Goal: Task Accomplishment & Management: Manage account settings

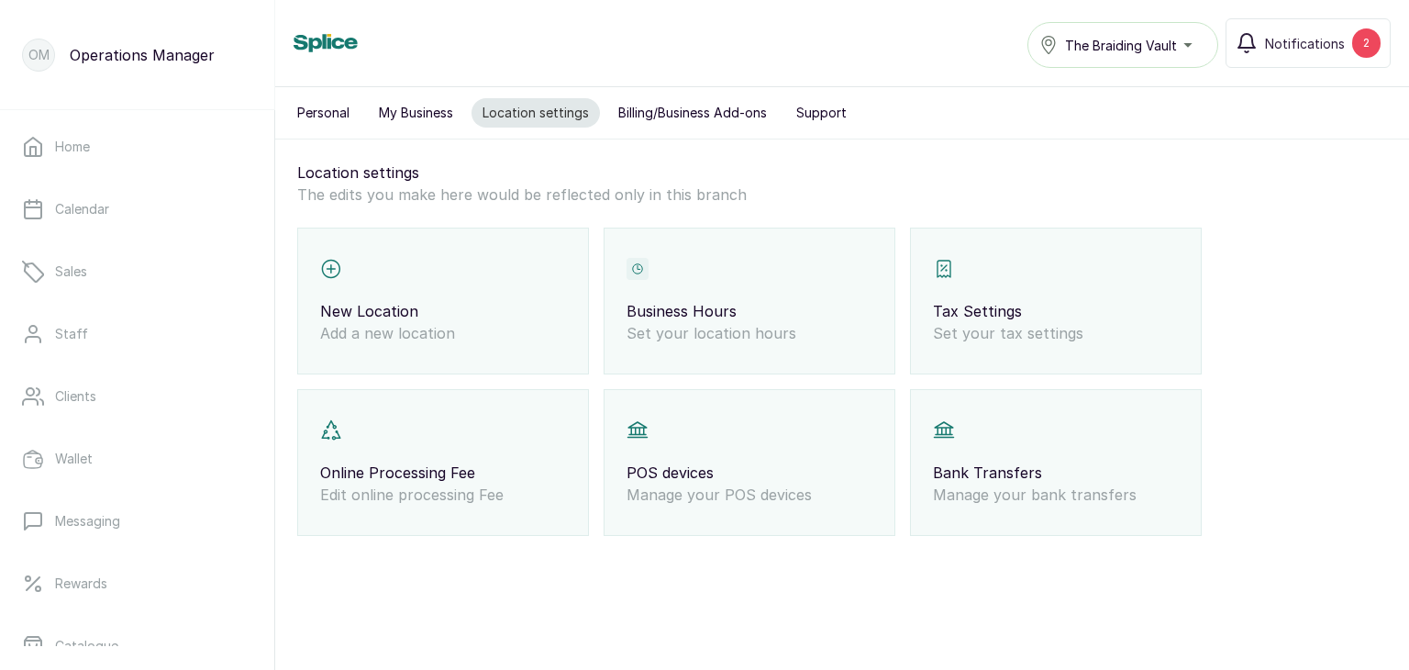
click at [704, 327] on p "Set your location hours" at bounding box center [750, 333] width 246 height 22
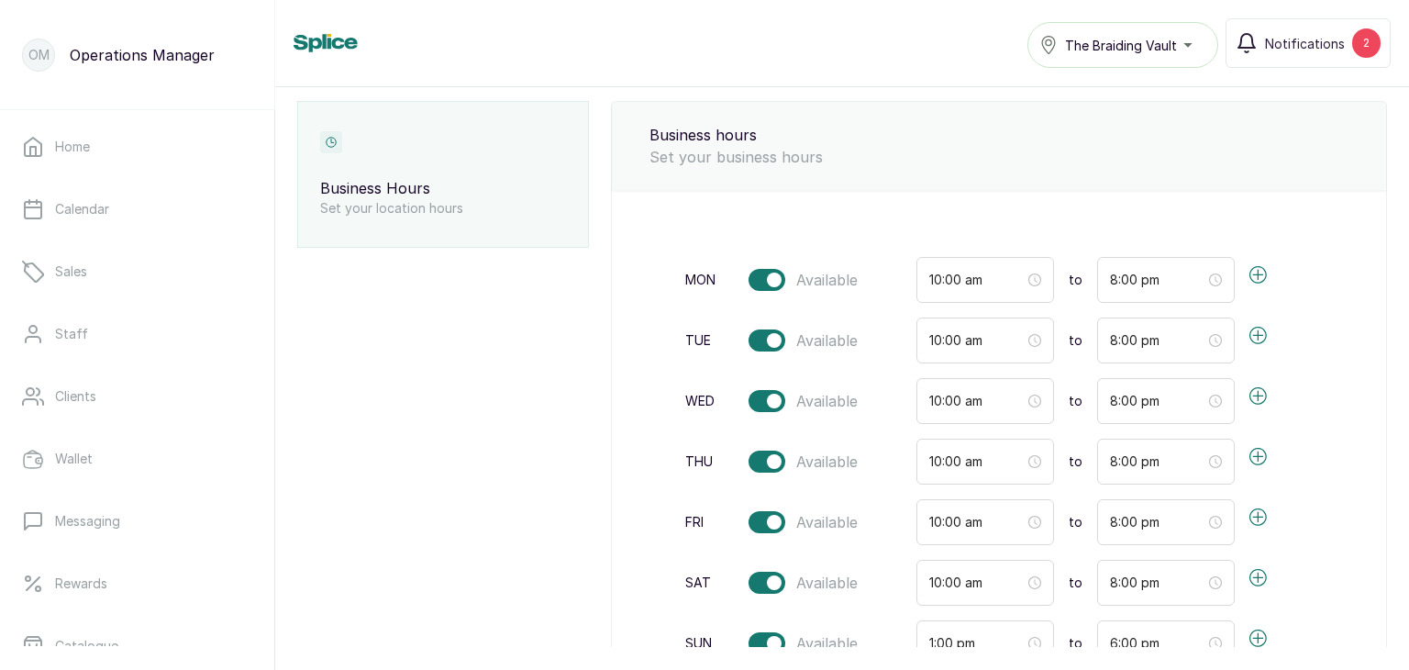
scroll to position [114, 0]
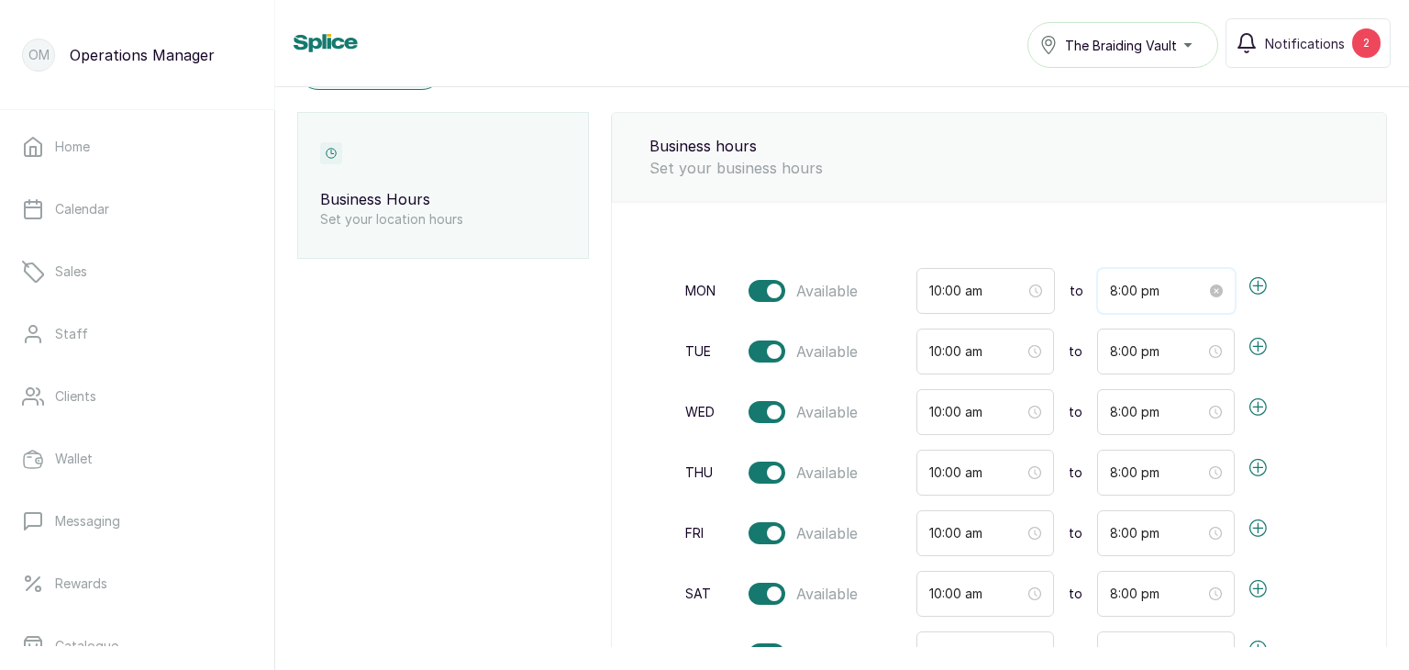
click at [1115, 288] on input "8:00 pm" at bounding box center [1158, 291] width 96 height 20
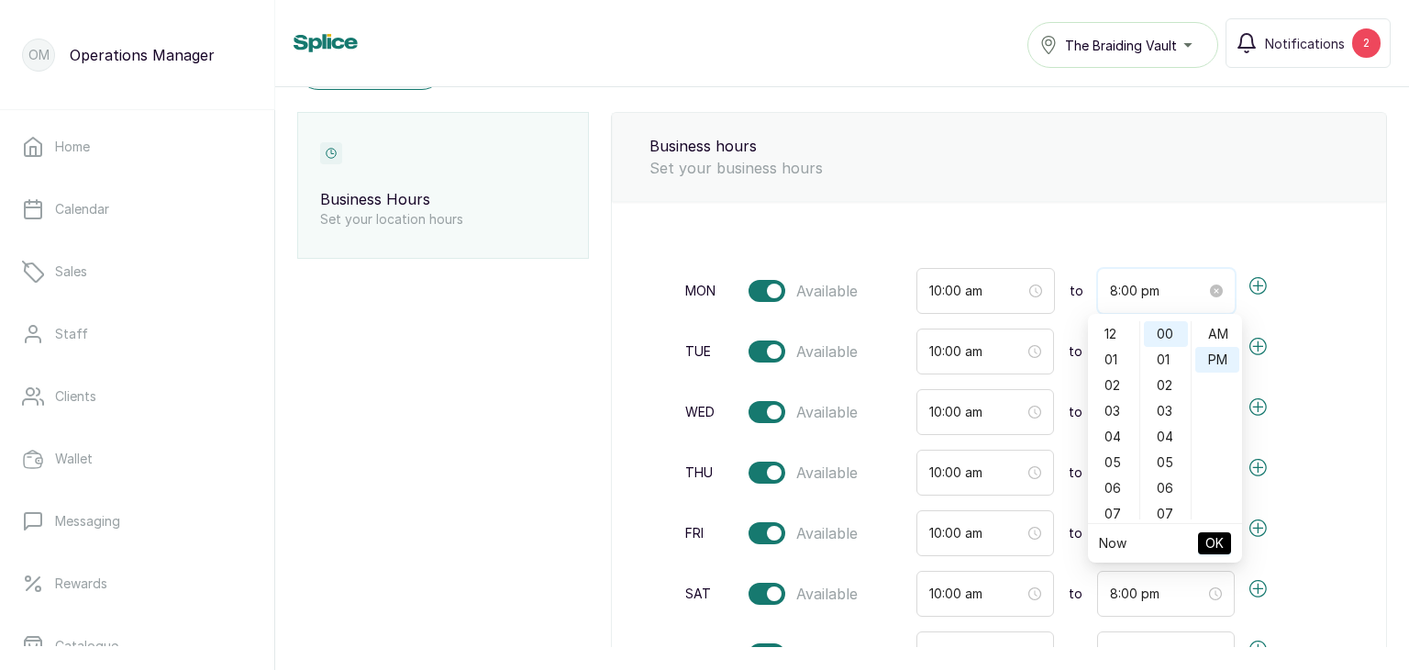
scroll to position [26, 0]
click at [1110, 286] on input "8:00 pm" at bounding box center [1158, 291] width 96 height 20
click at [1138, 289] on input "5:00 pm" at bounding box center [1158, 291] width 96 height 20
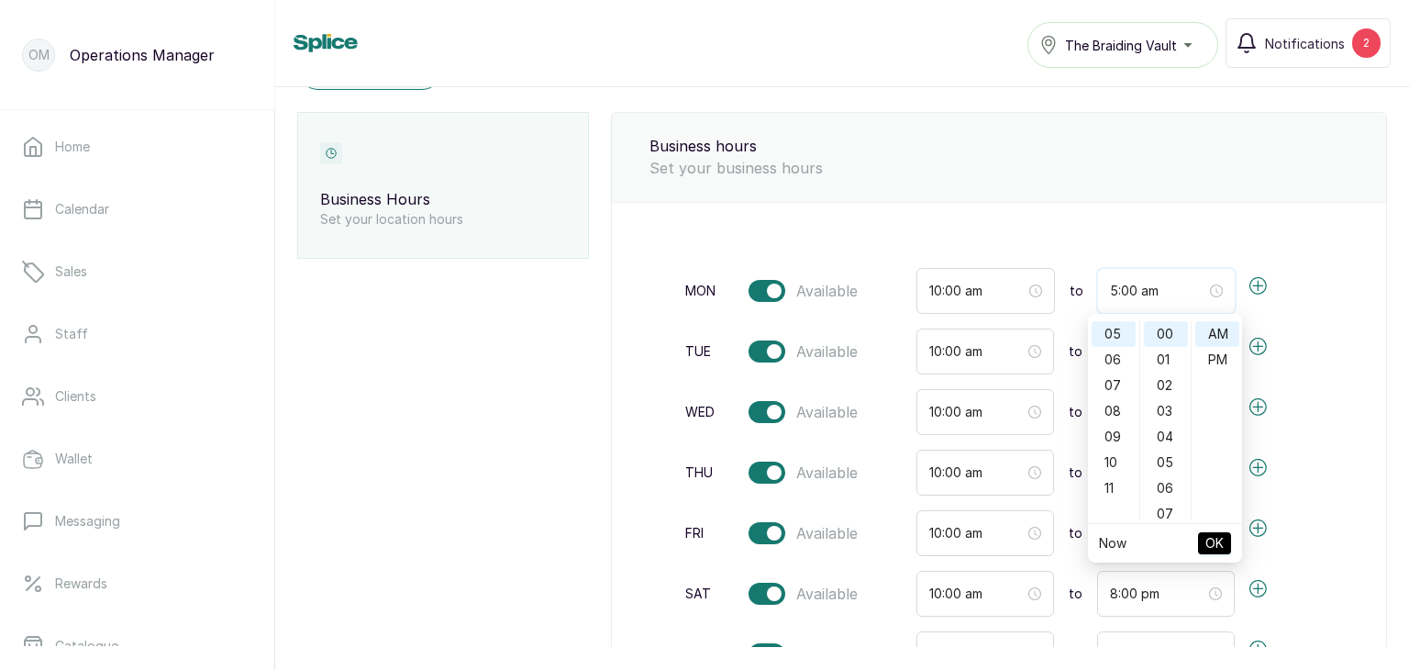
type input "5:00 am"
click at [1218, 545] on span "OK" at bounding box center [1214, 543] width 18 height 35
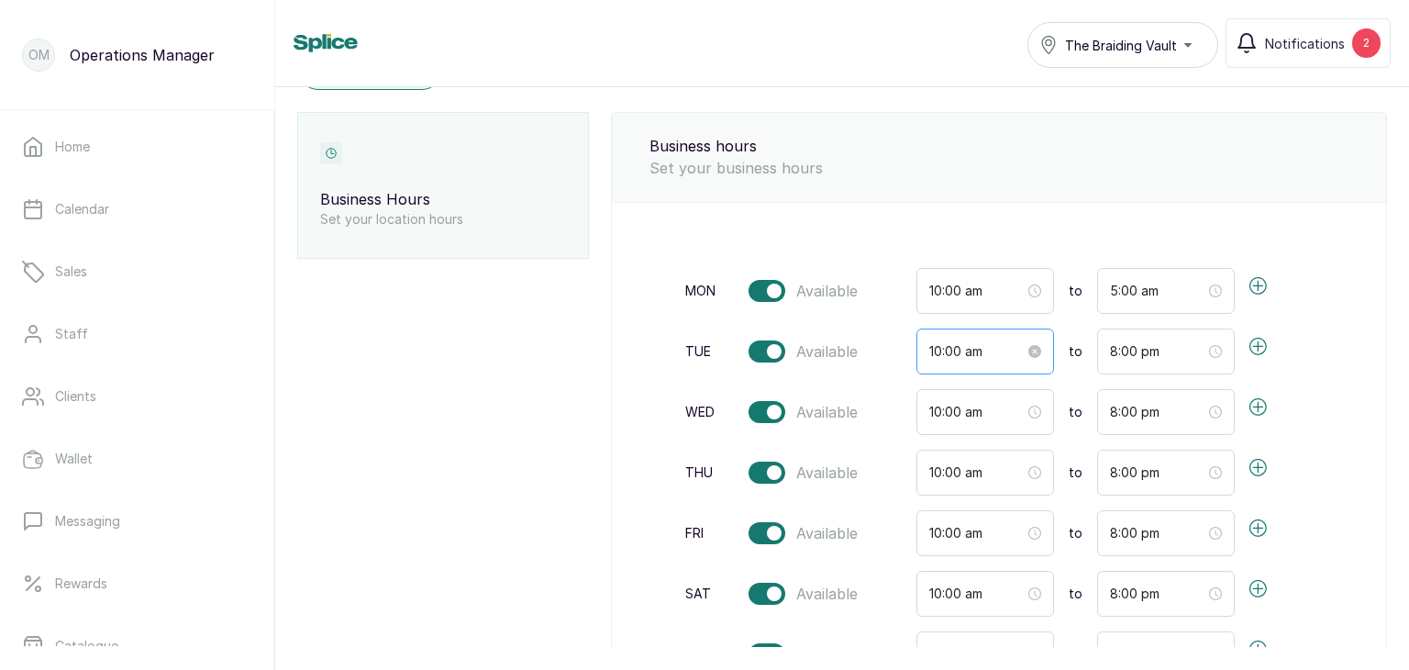
scroll to position [116, 0]
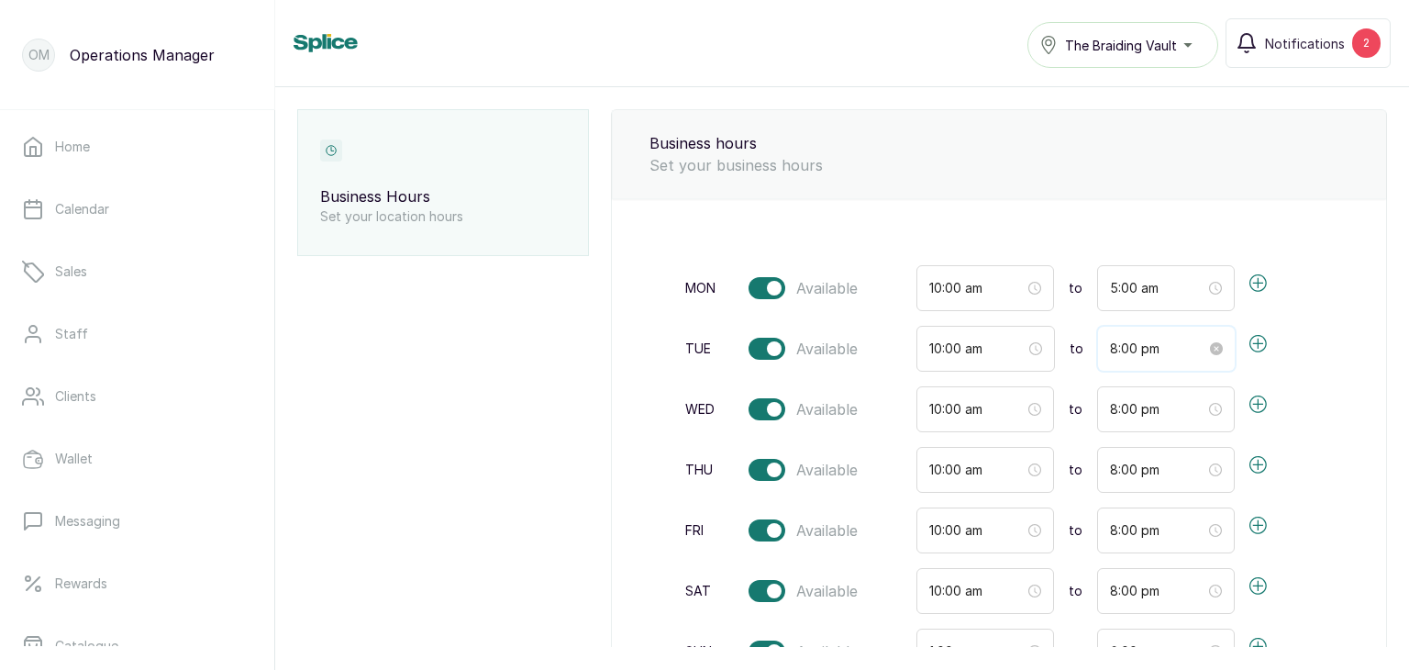
click at [1110, 346] on input "8:00 pm" at bounding box center [1158, 348] width 96 height 20
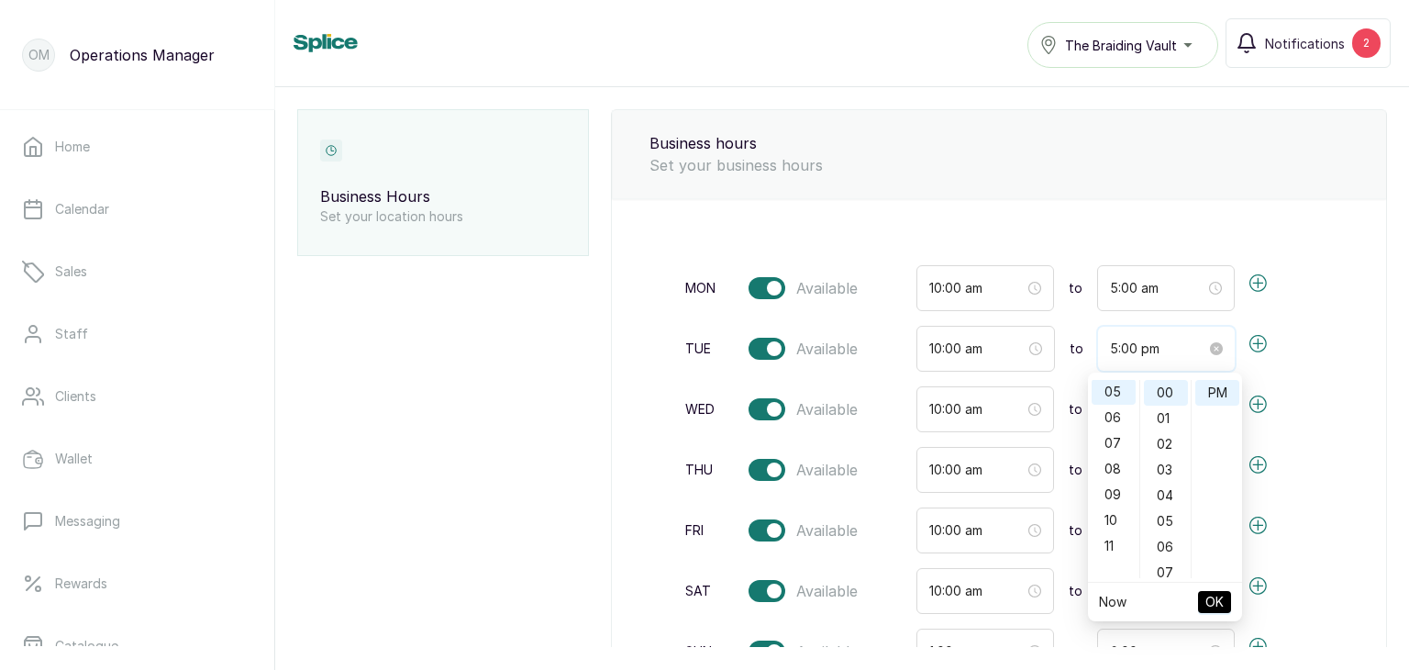
scroll to position [128, 0]
click at [1219, 395] on div "PM" at bounding box center [1217, 393] width 44 height 26
type input "5:00 am"
click at [1228, 389] on div "AM" at bounding box center [1217, 393] width 44 height 26
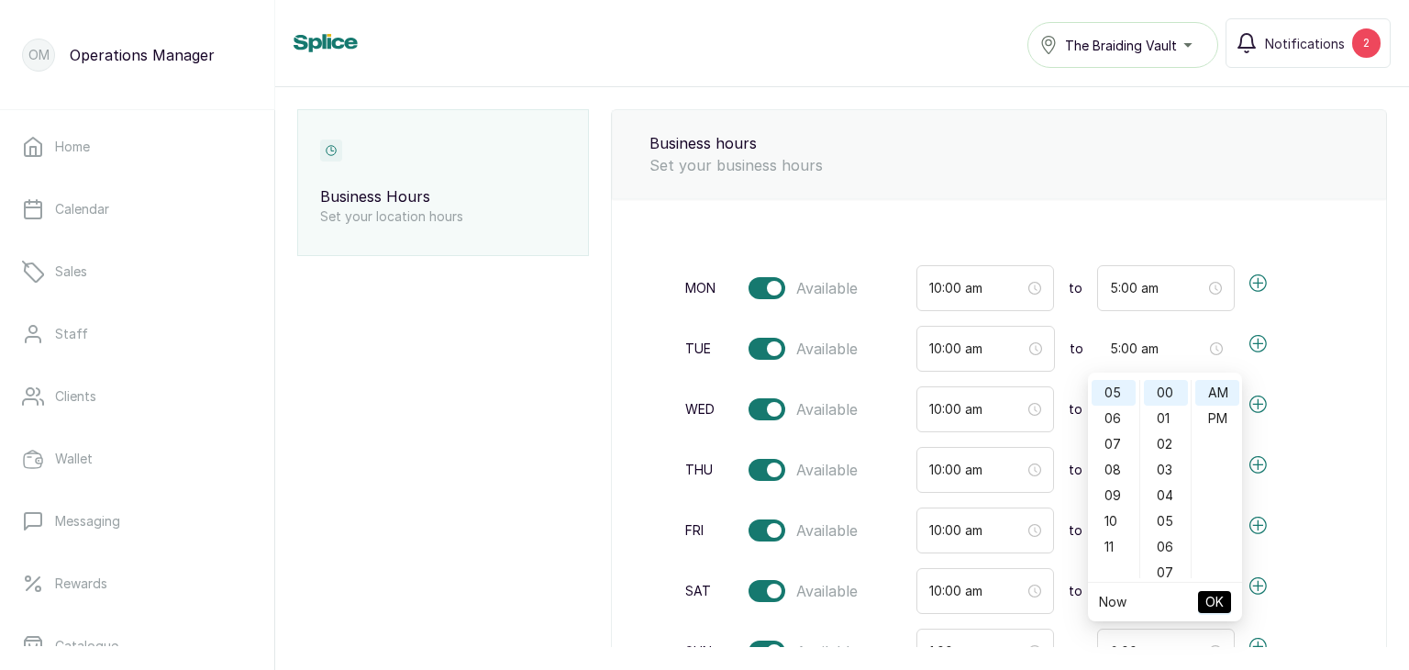
click at [1211, 605] on span "OK" at bounding box center [1214, 601] width 18 height 35
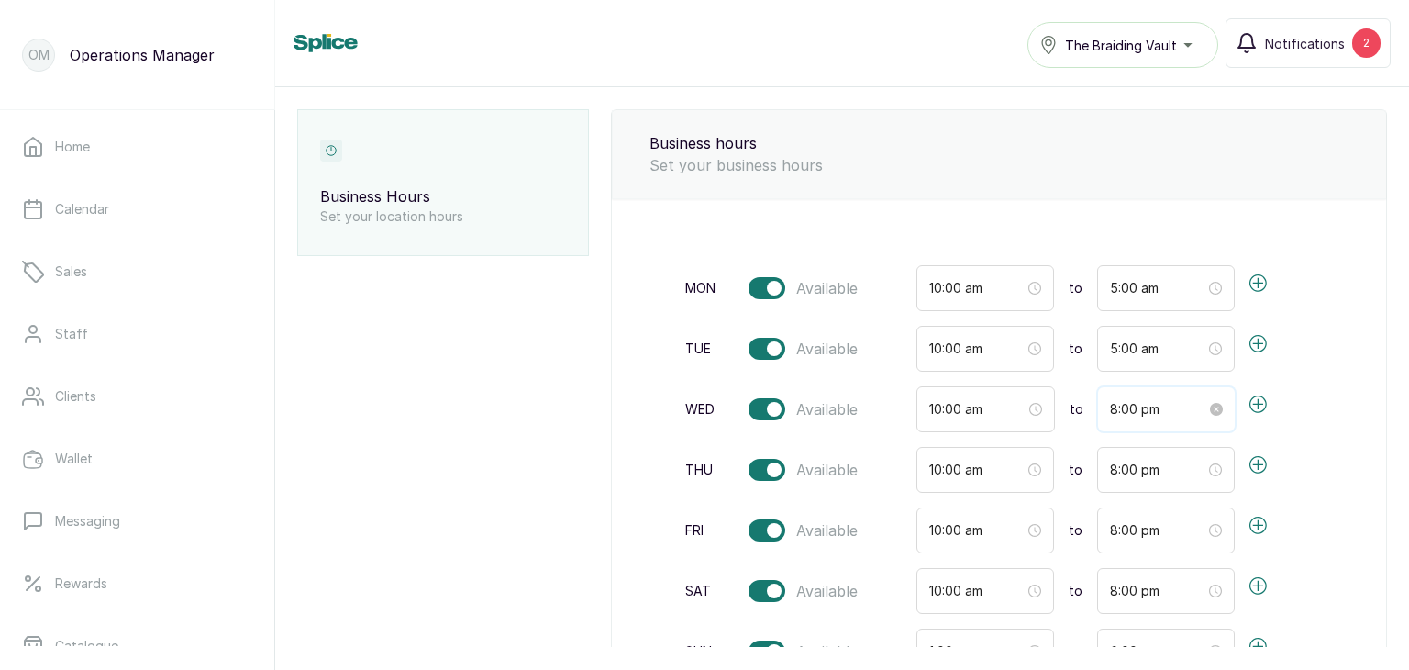
click at [1113, 405] on input "8:00 pm" at bounding box center [1158, 409] width 96 height 20
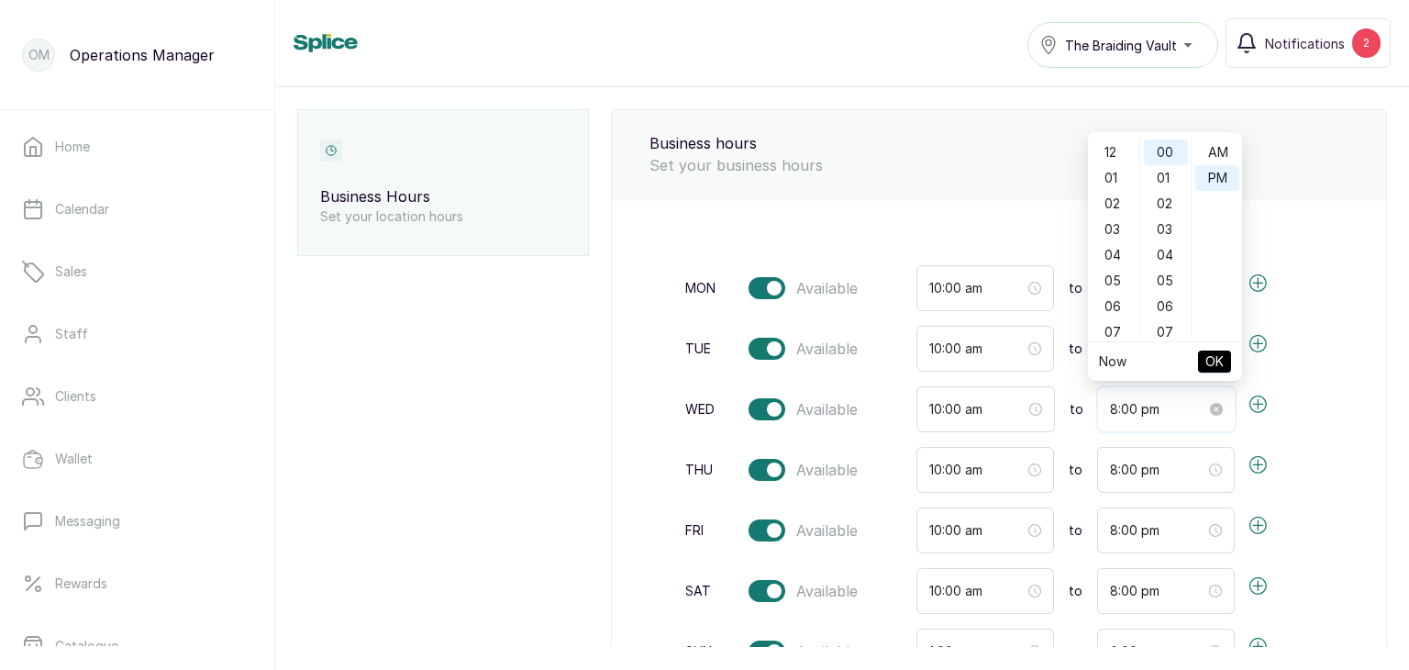
scroll to position [26, 0]
click at [1110, 405] on input "8:00 pm" at bounding box center [1158, 409] width 96 height 20
click at [1212, 150] on div "AM" at bounding box center [1217, 152] width 44 height 26
type input "5:00 am"
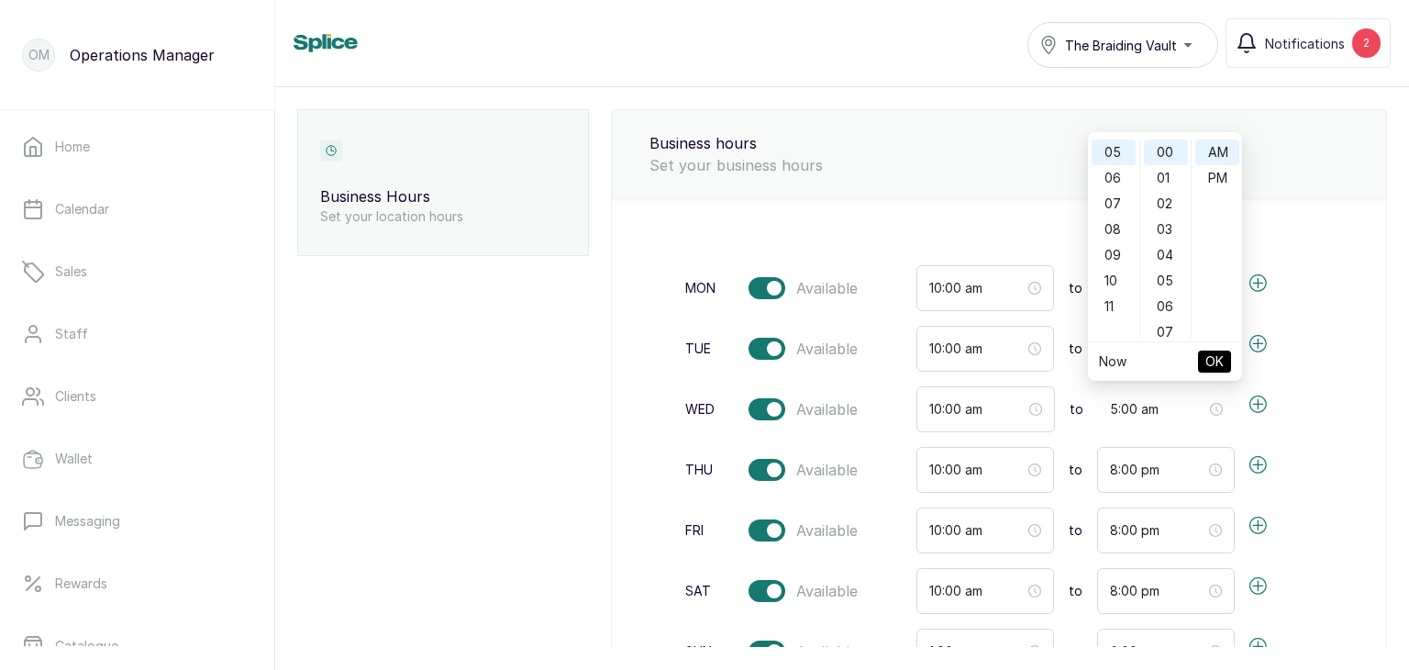
click at [1209, 360] on span "OK" at bounding box center [1214, 361] width 18 height 35
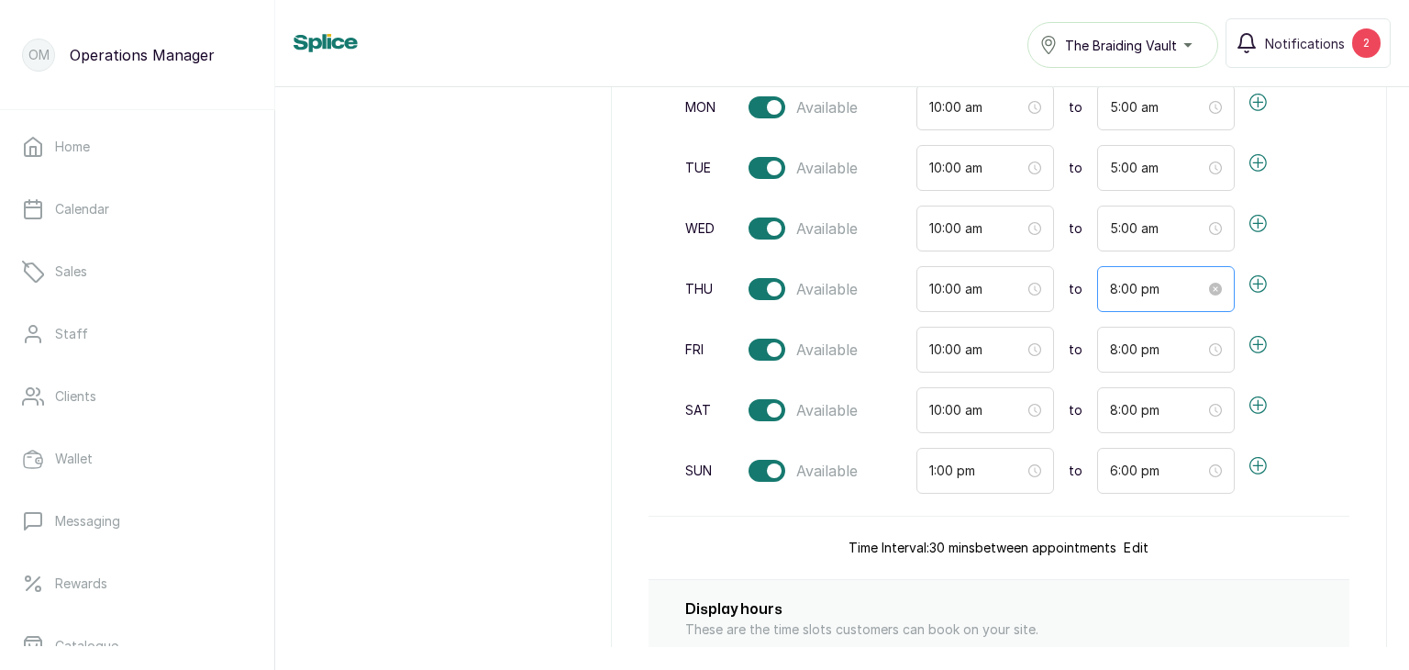
scroll to position [300, 0]
click at [1110, 286] on input "8:00 pm" at bounding box center [1158, 286] width 96 height 20
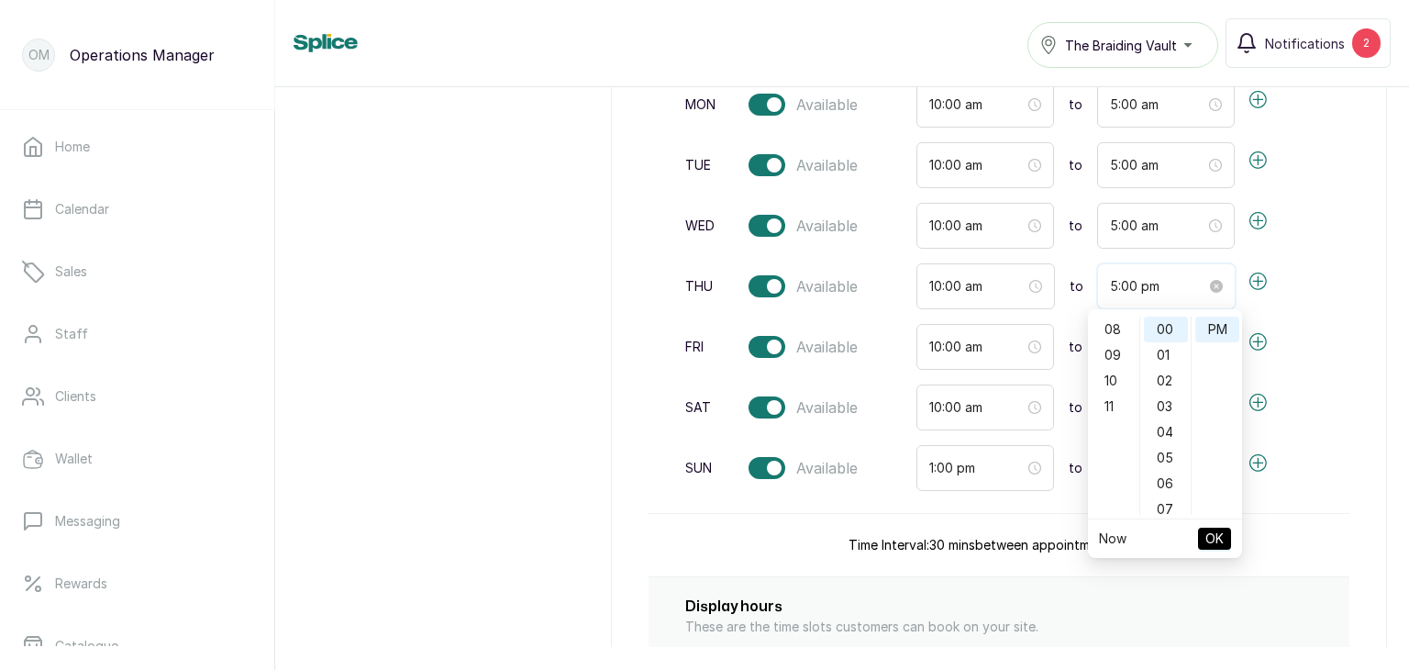
scroll to position [128, 0]
click at [1166, 327] on div "00" at bounding box center [1166, 329] width 44 height 26
type input "5:00 am"
click at [1209, 329] on div "AM" at bounding box center [1217, 329] width 44 height 26
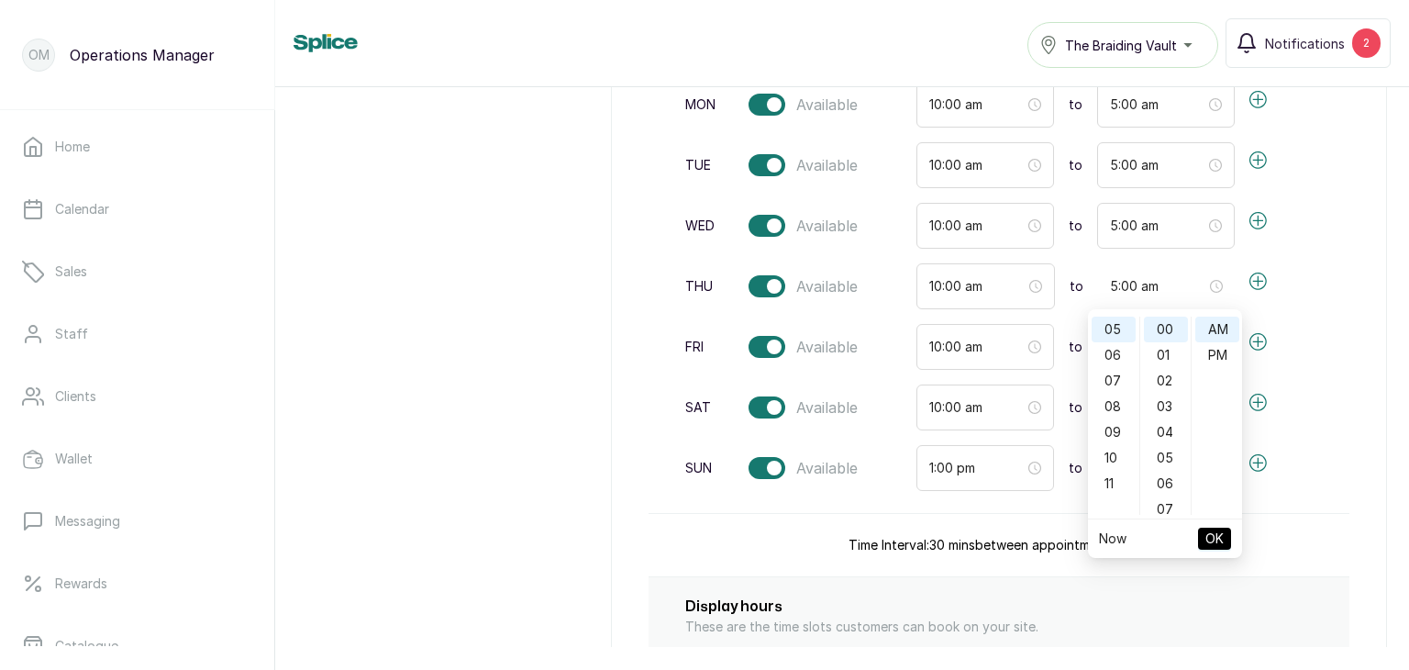
click at [1203, 549] on button "OK" at bounding box center [1214, 538] width 33 height 22
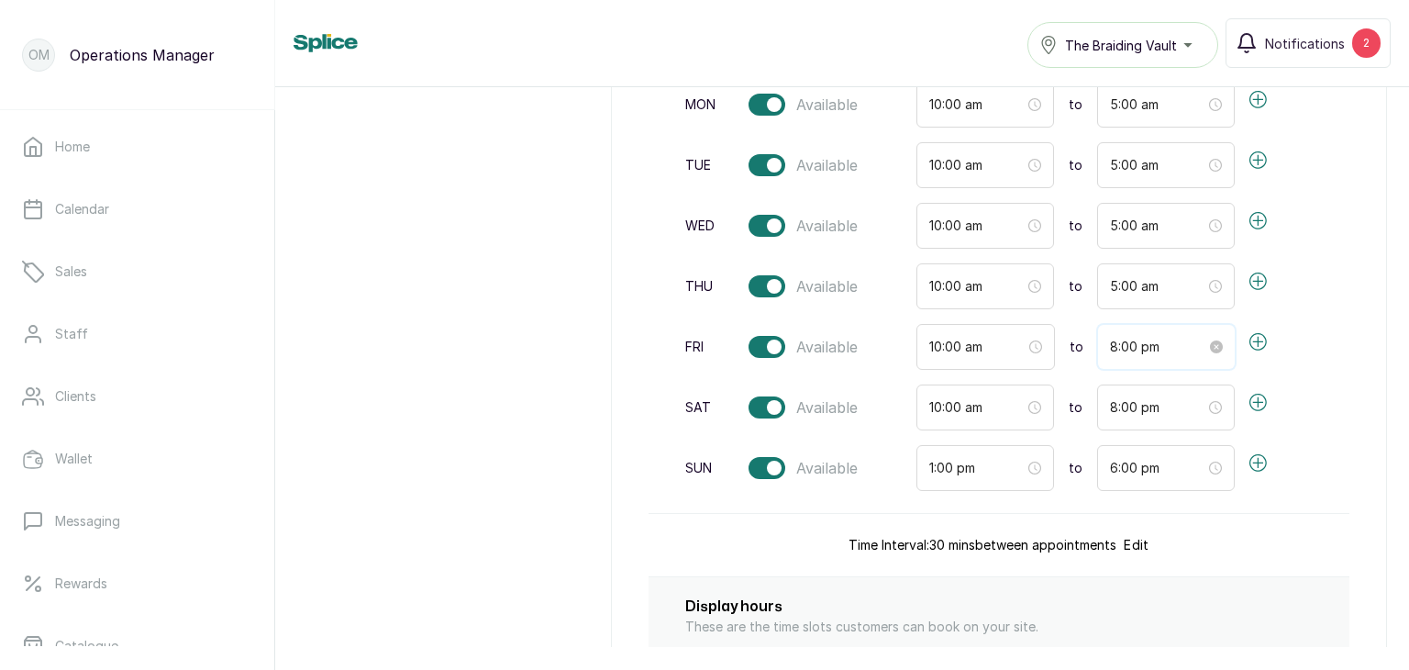
click at [1125, 348] on input "8:00 pm" at bounding box center [1158, 347] width 96 height 20
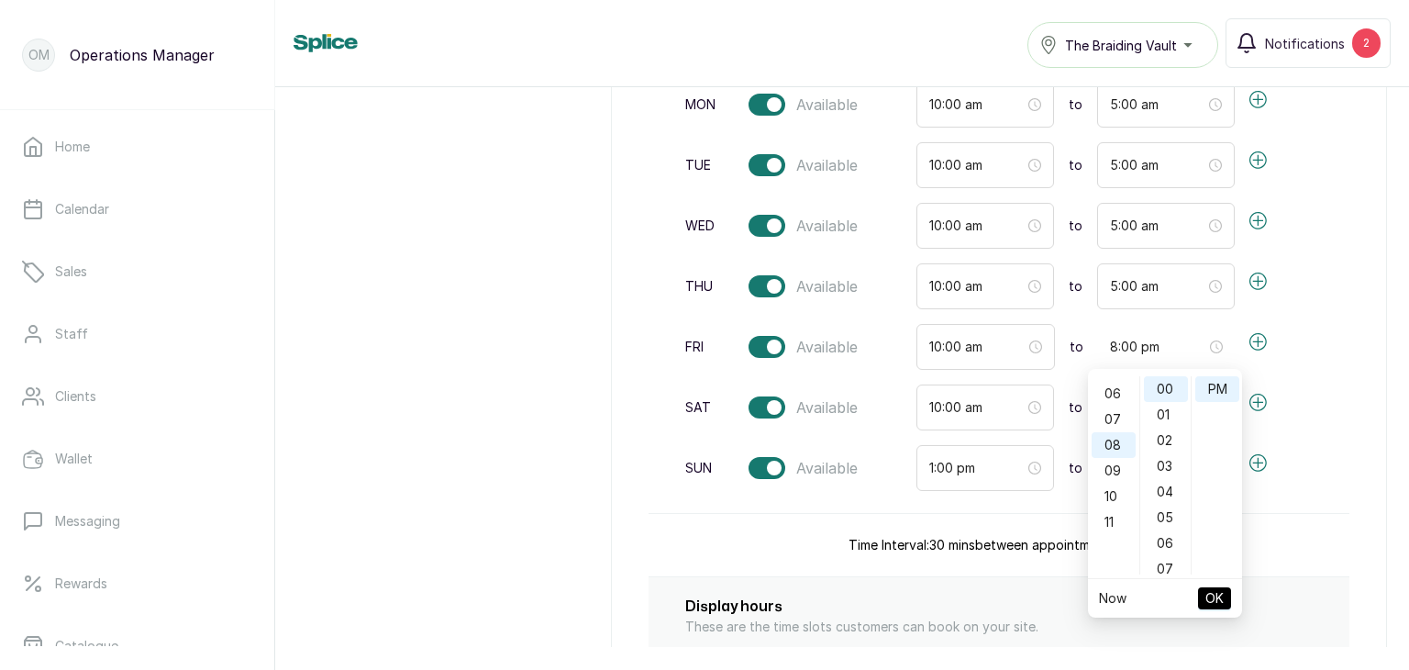
scroll to position [132, 0]
click at [1117, 387] on div "05" at bounding box center [1114, 385] width 44 height 26
click at [1212, 386] on div "AM" at bounding box center [1217, 389] width 44 height 26
type input "5:00 am"
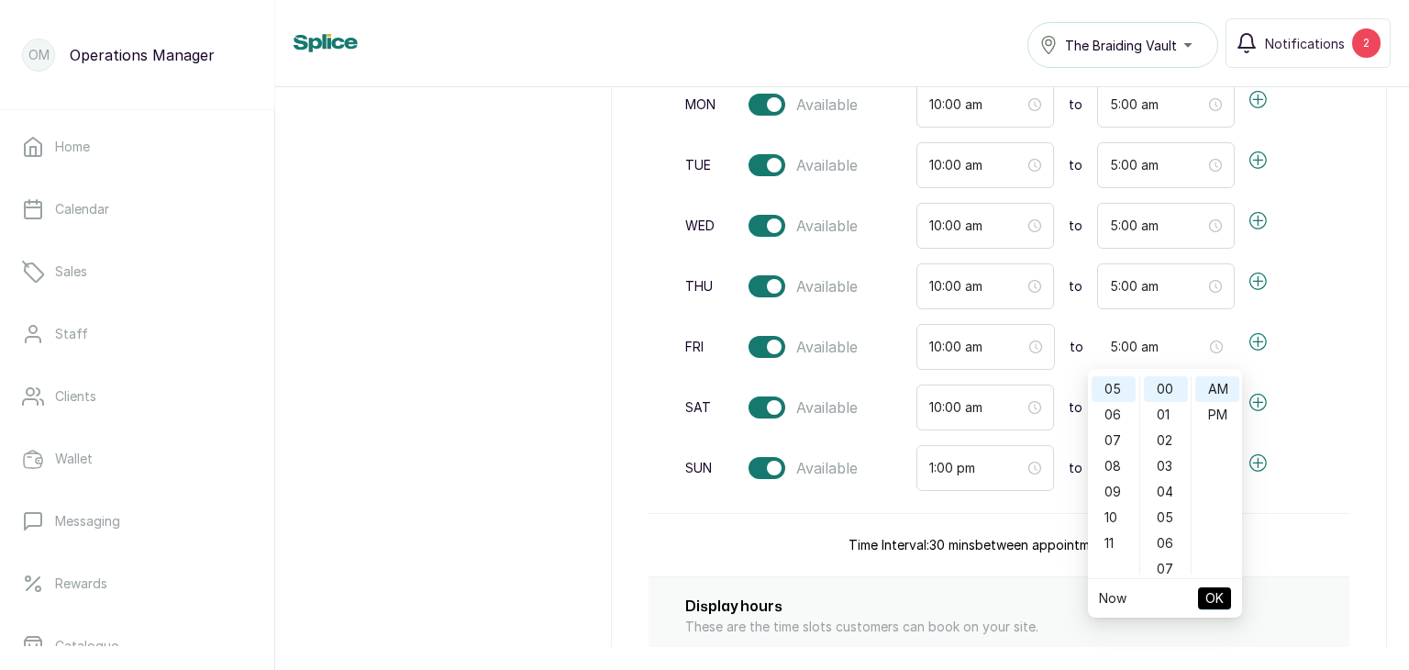
click at [1201, 593] on button "OK" at bounding box center [1214, 598] width 33 height 22
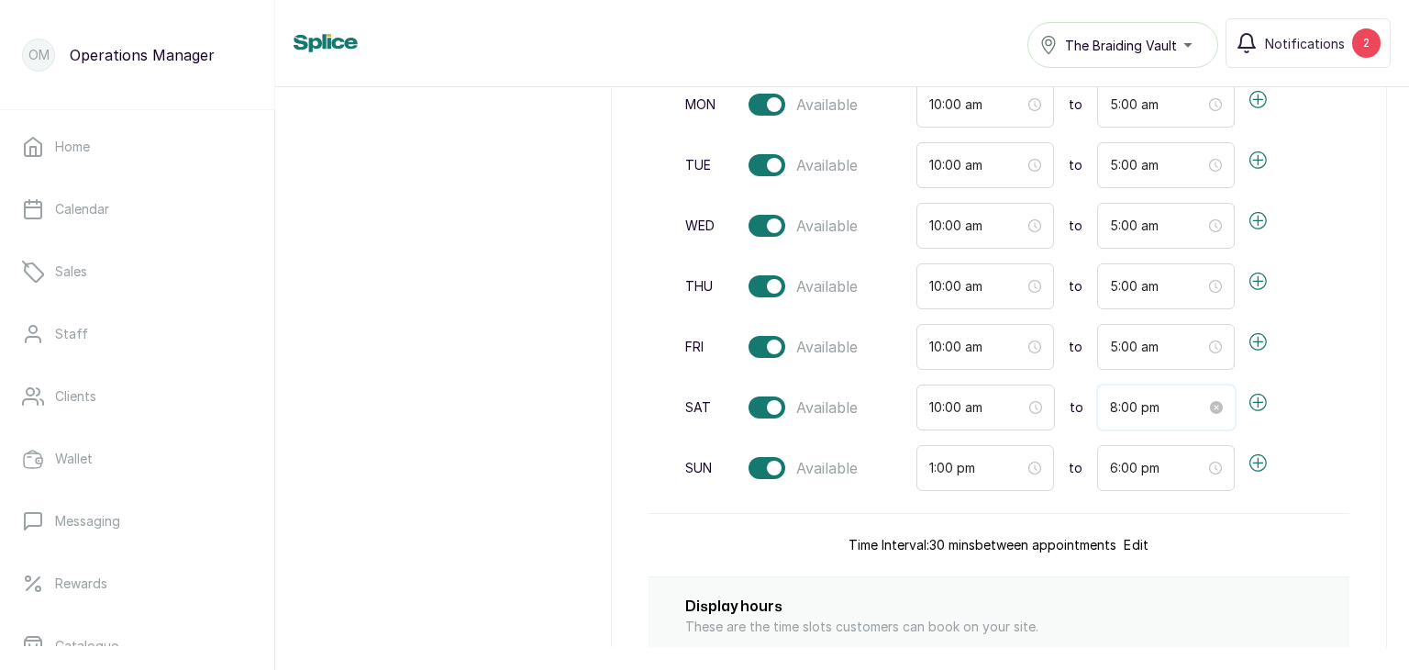
click at [1117, 405] on input "8:00 pm" at bounding box center [1158, 407] width 96 height 20
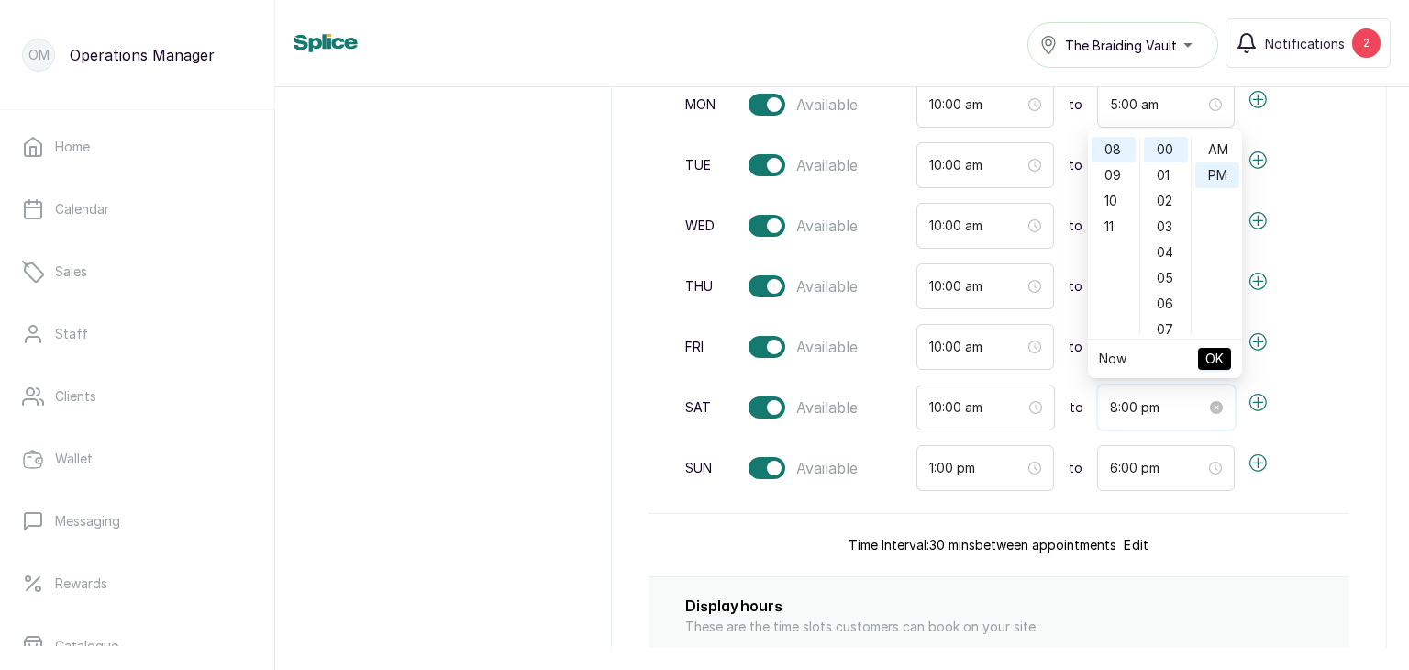
scroll to position [26, 0]
click at [1108, 149] on div "08" at bounding box center [1114, 150] width 44 height 26
click at [1107, 149] on div "05" at bounding box center [1114, 146] width 44 height 26
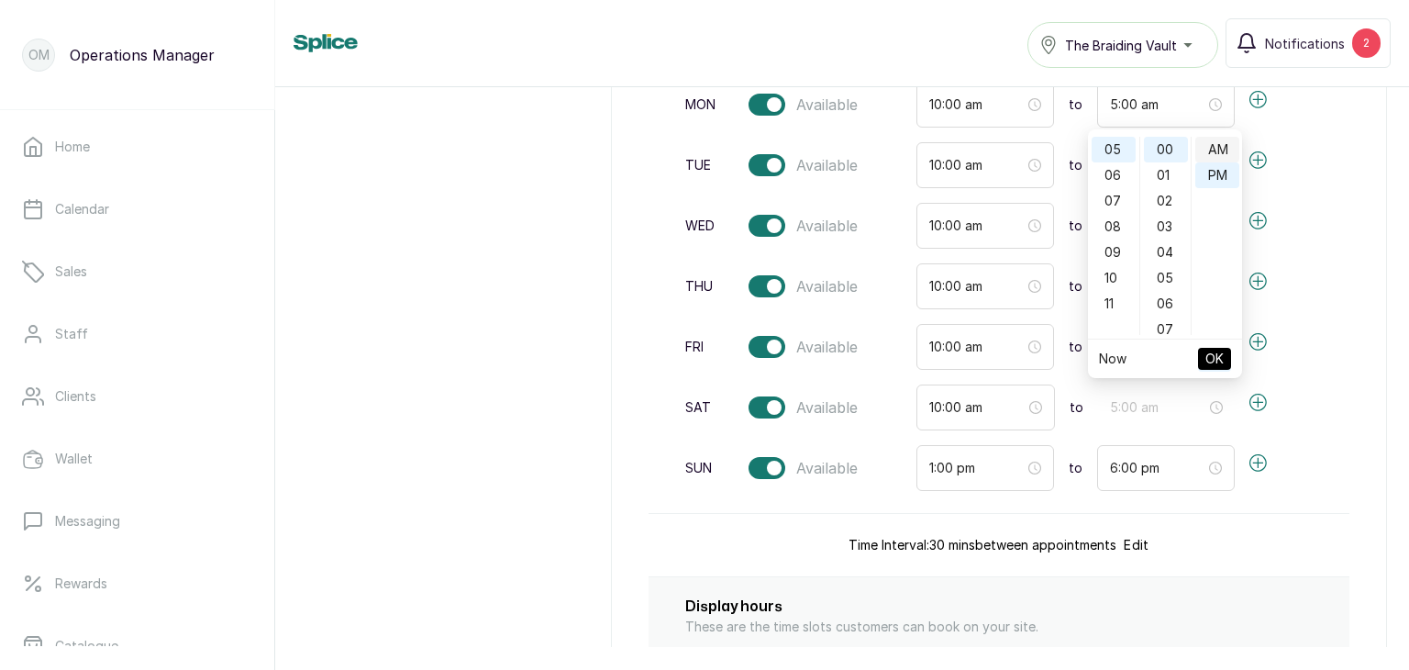
click at [1203, 149] on div "AM" at bounding box center [1217, 150] width 44 height 26
type input "5:00 am"
click at [1216, 357] on span "OK" at bounding box center [1214, 358] width 18 height 35
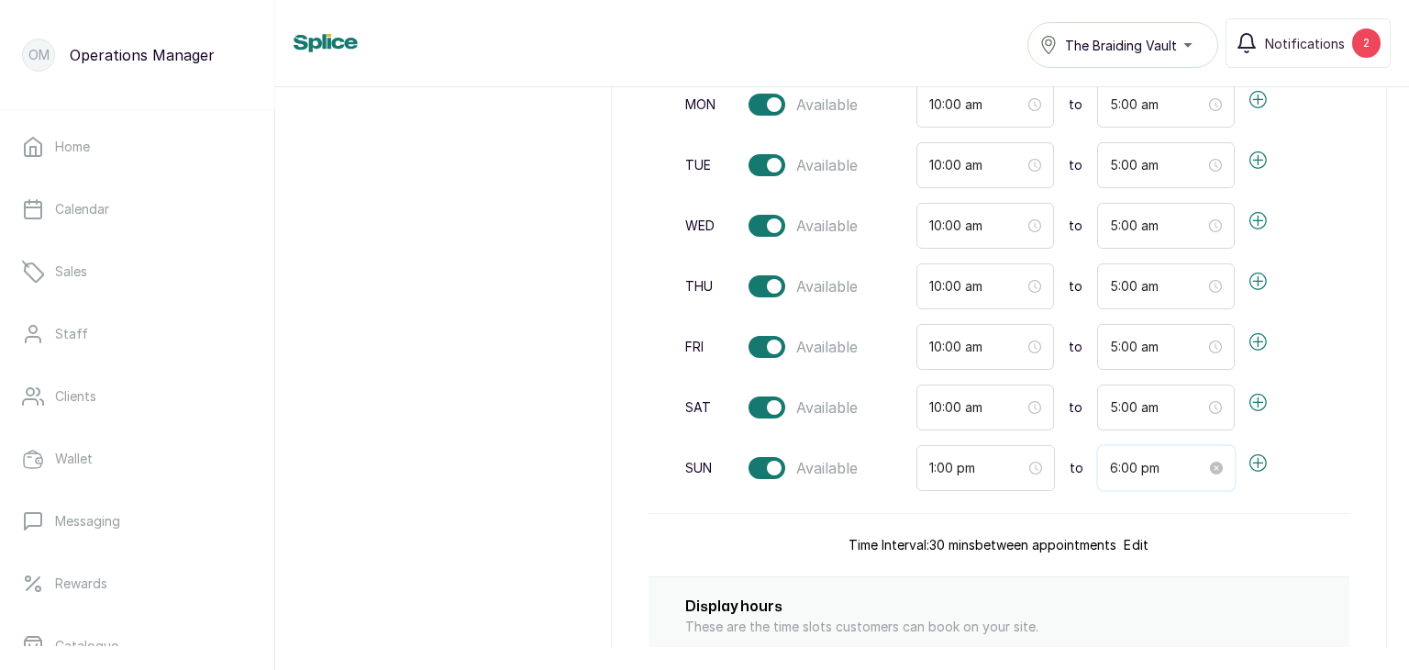
click at [1114, 467] on input "6:00 pm" at bounding box center [1158, 468] width 96 height 20
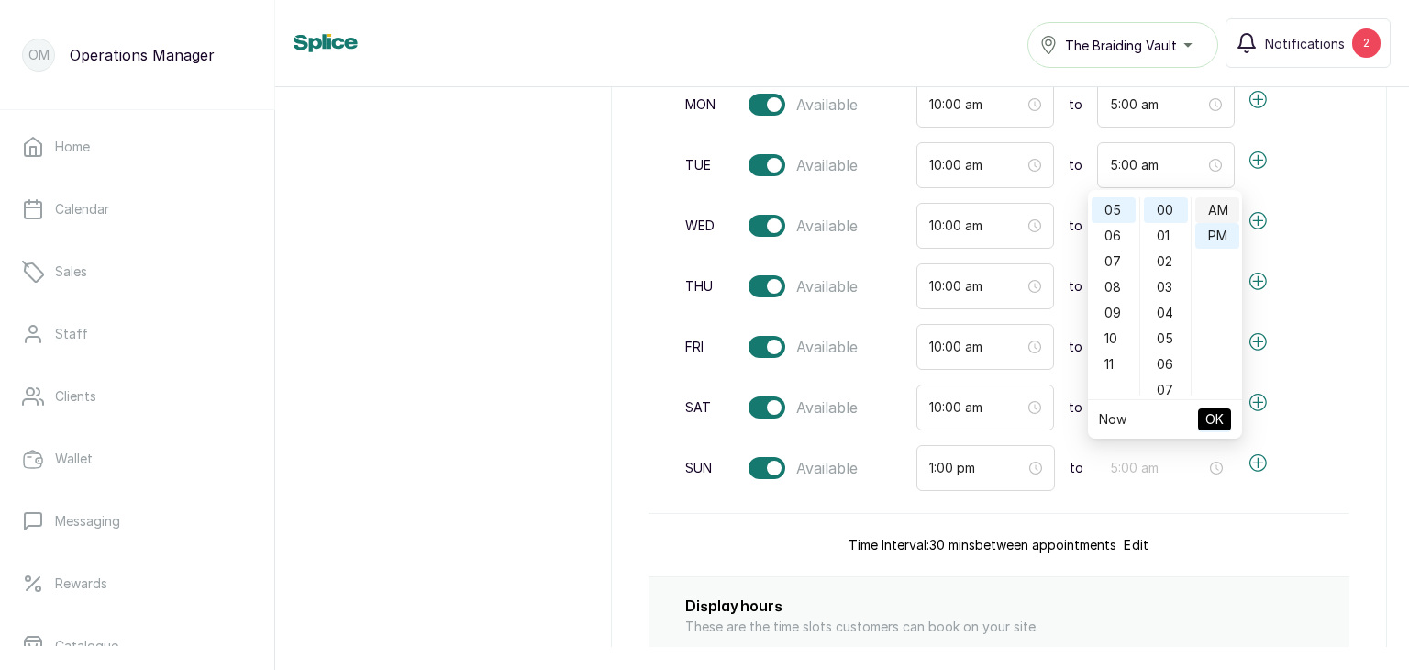
click at [1216, 210] on div "AM" at bounding box center [1217, 210] width 44 height 26
type input "5:00 am"
click at [1205, 430] on span "OK" at bounding box center [1214, 419] width 18 height 35
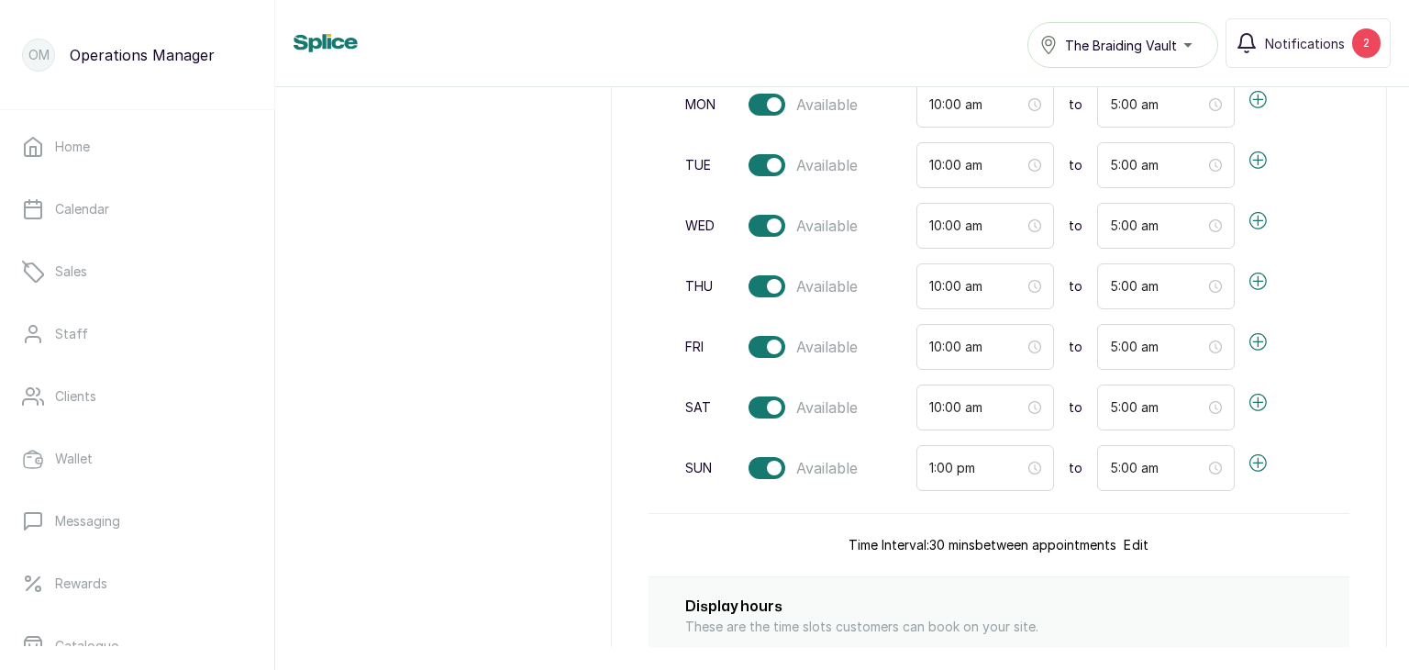
click at [1249, 460] on icon "button" at bounding box center [1258, 463] width 18 height 18
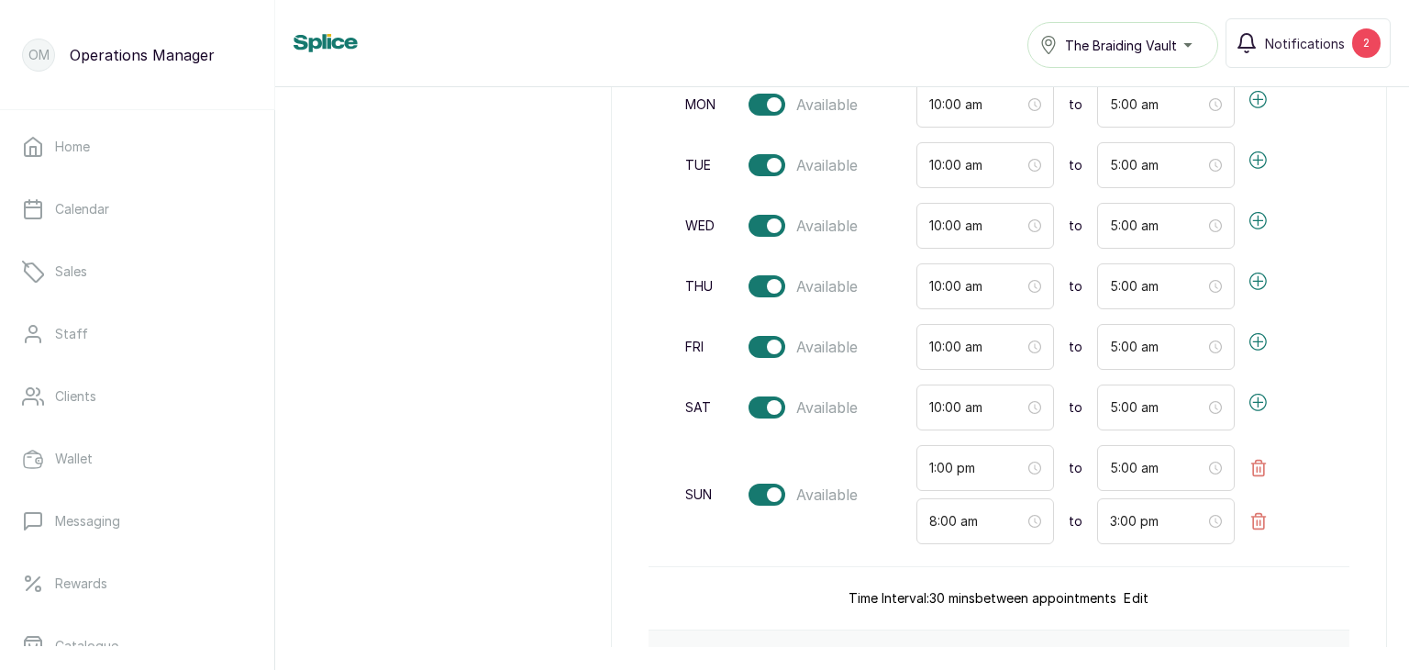
click at [1249, 523] on icon "button" at bounding box center [1258, 521] width 18 height 18
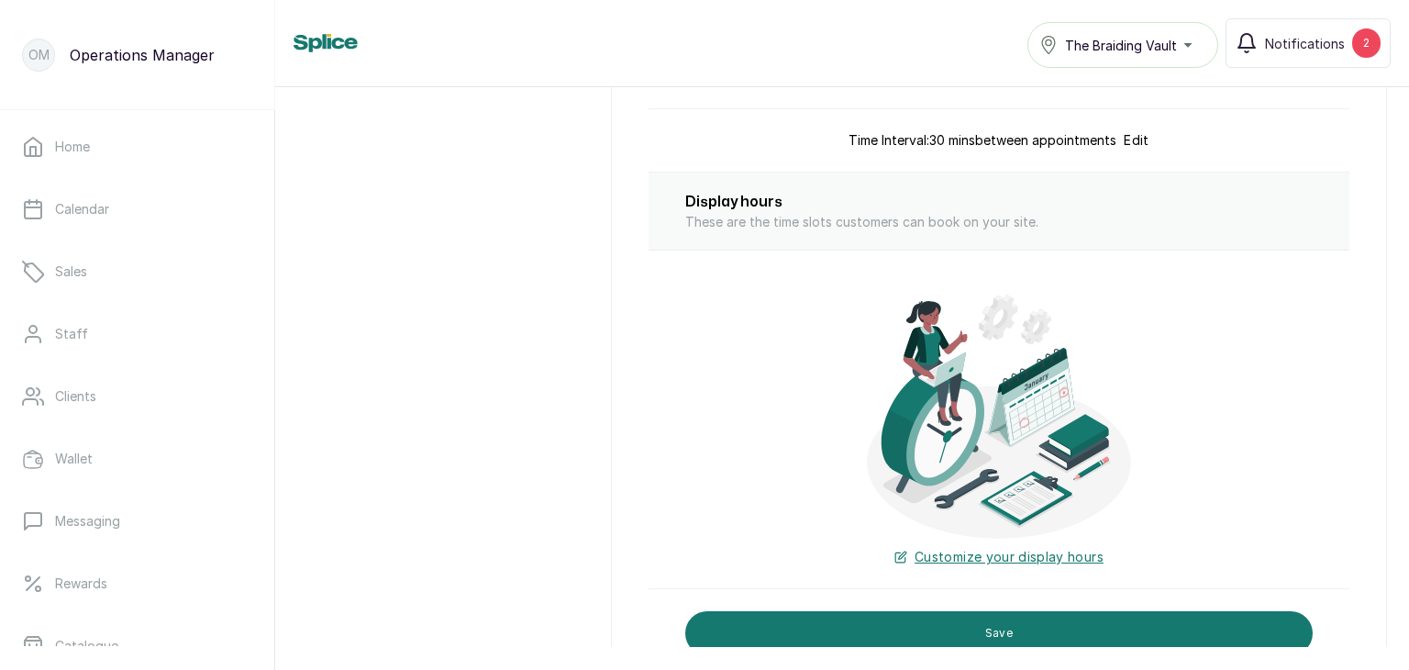
scroll to position [775, 0]
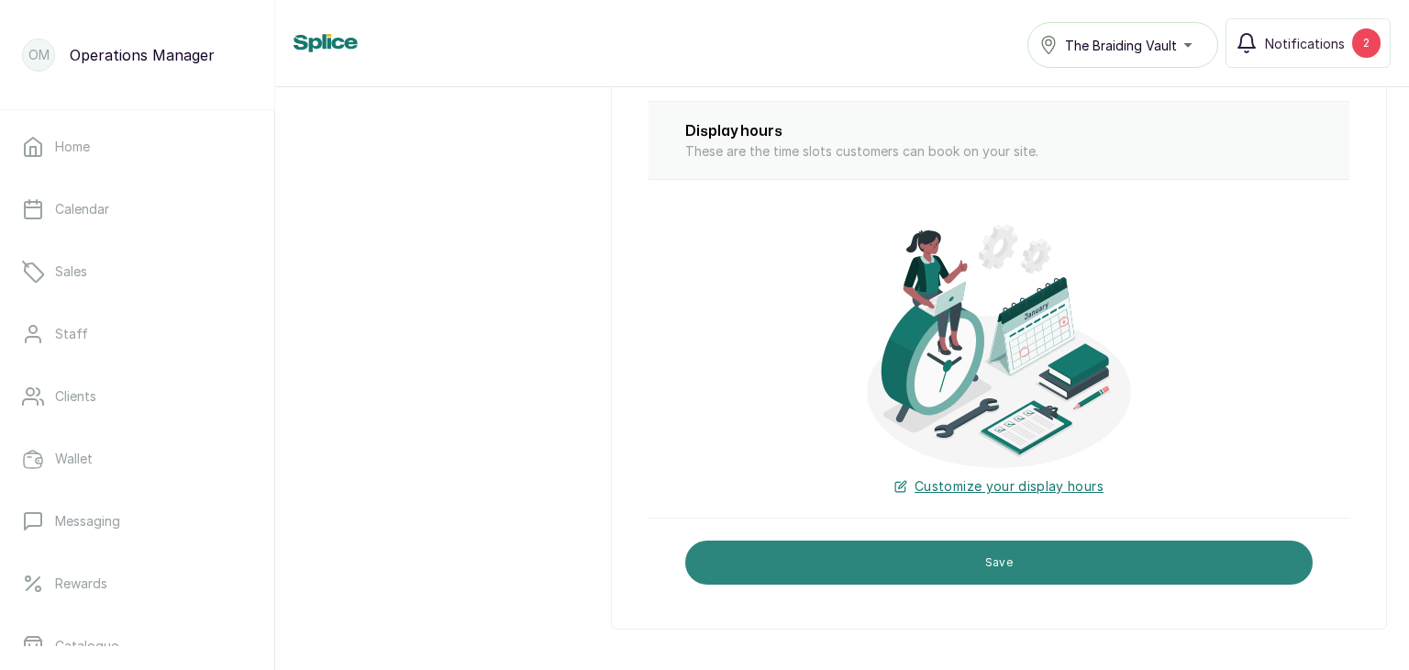
click at [1057, 558] on button "Save" at bounding box center [998, 562] width 627 height 44
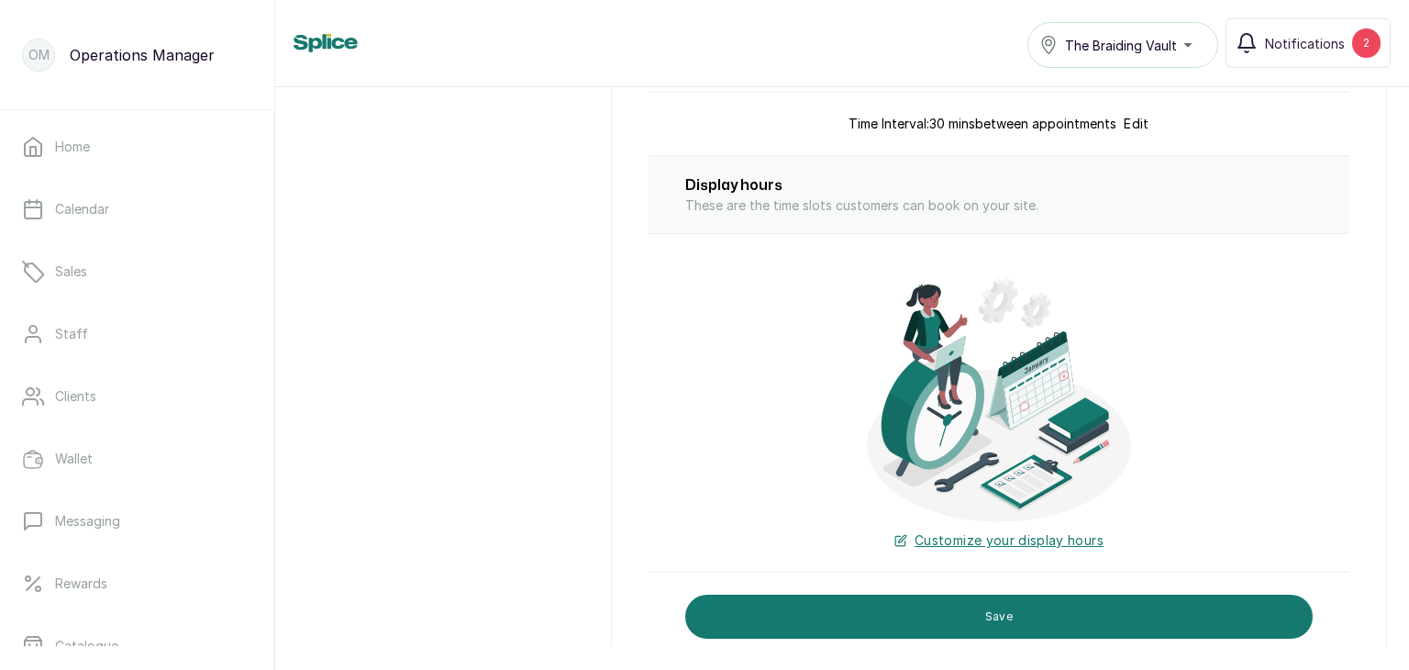
scroll to position [717, 0]
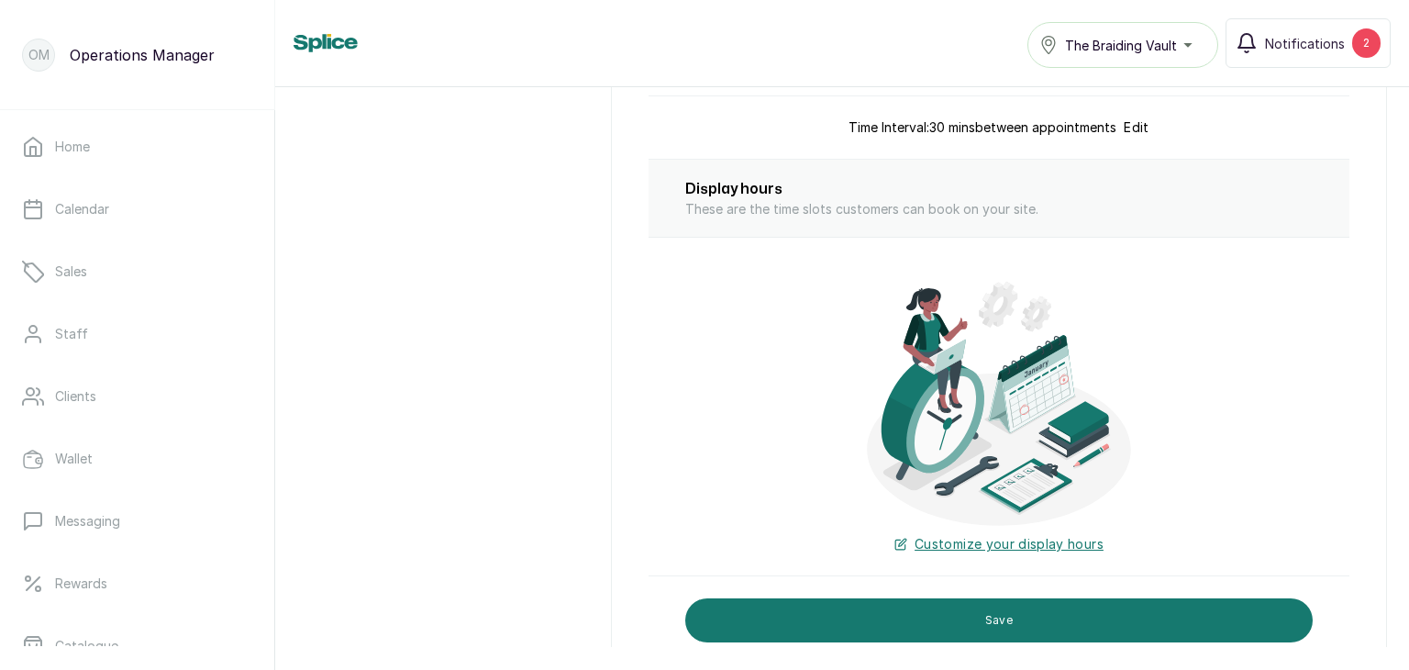
click at [1023, 538] on span "Customize your display hours" at bounding box center [1009, 544] width 189 height 18
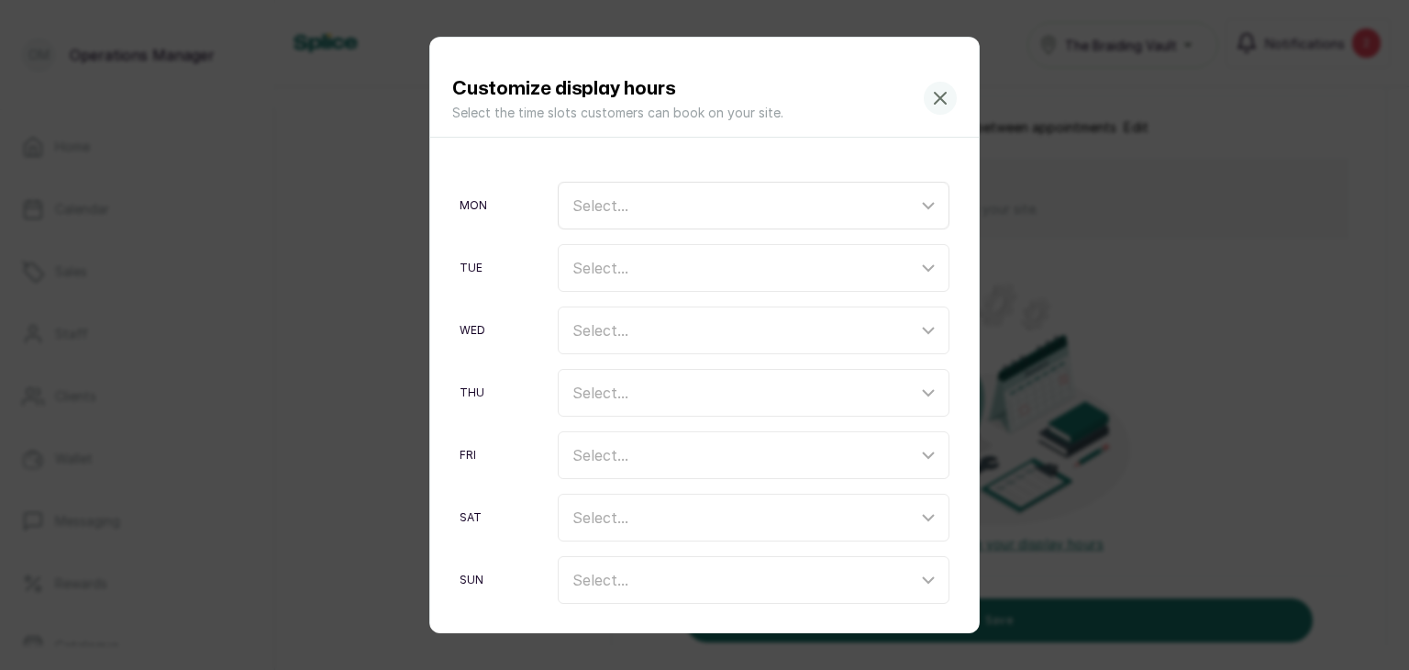
click at [917, 213] on icon at bounding box center [928, 205] width 22 height 22
click at [932, 89] on icon at bounding box center [940, 98] width 22 height 22
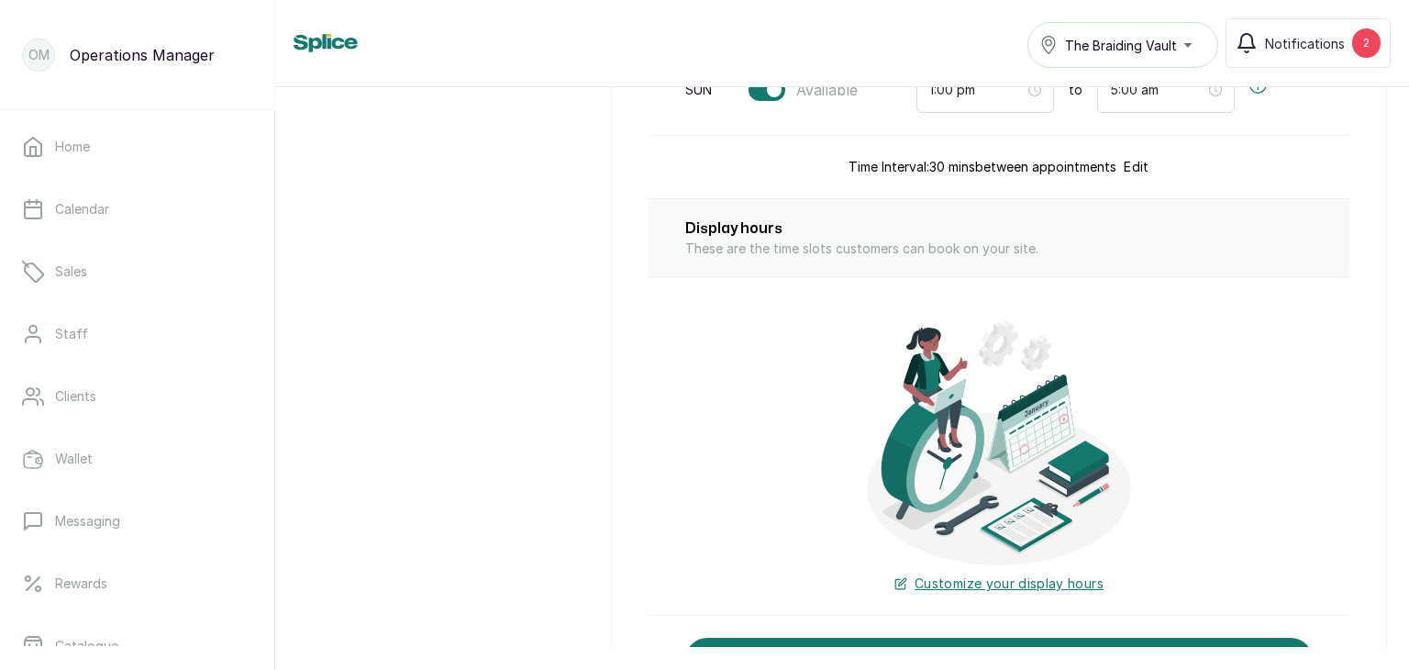
scroll to position [775, 0]
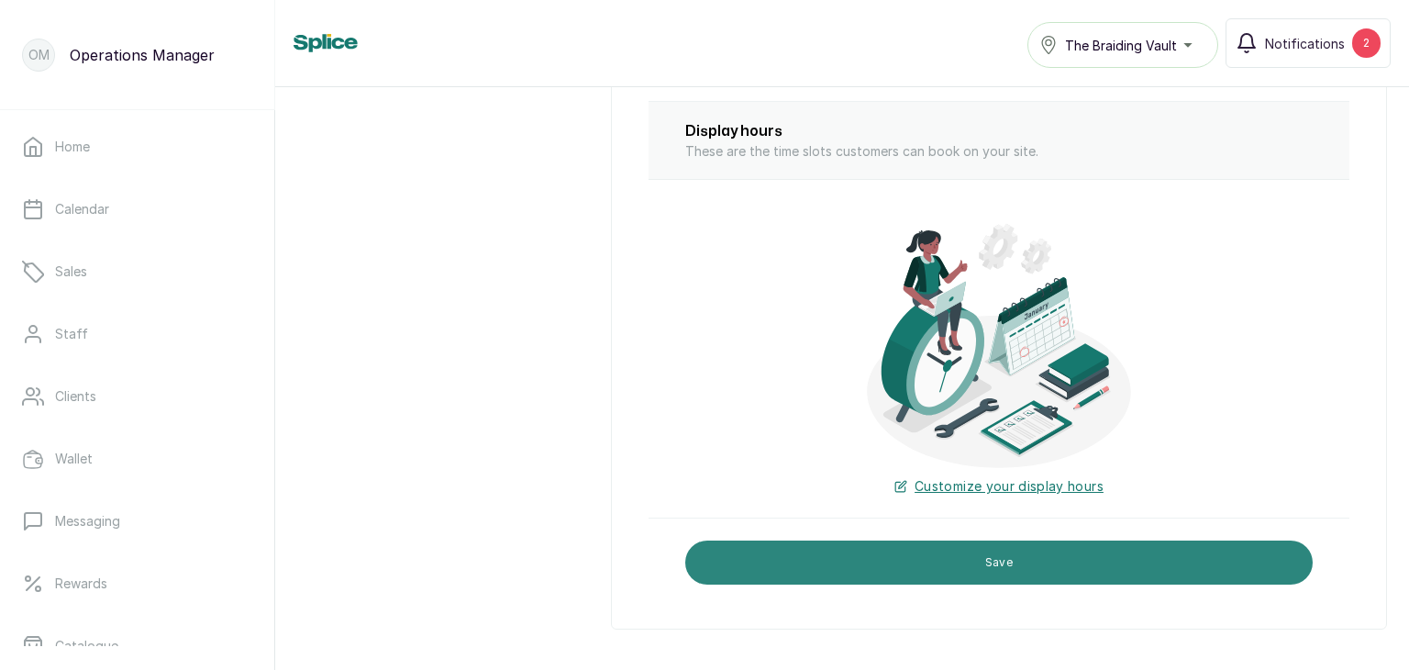
click at [977, 549] on button "Save" at bounding box center [998, 562] width 627 height 44
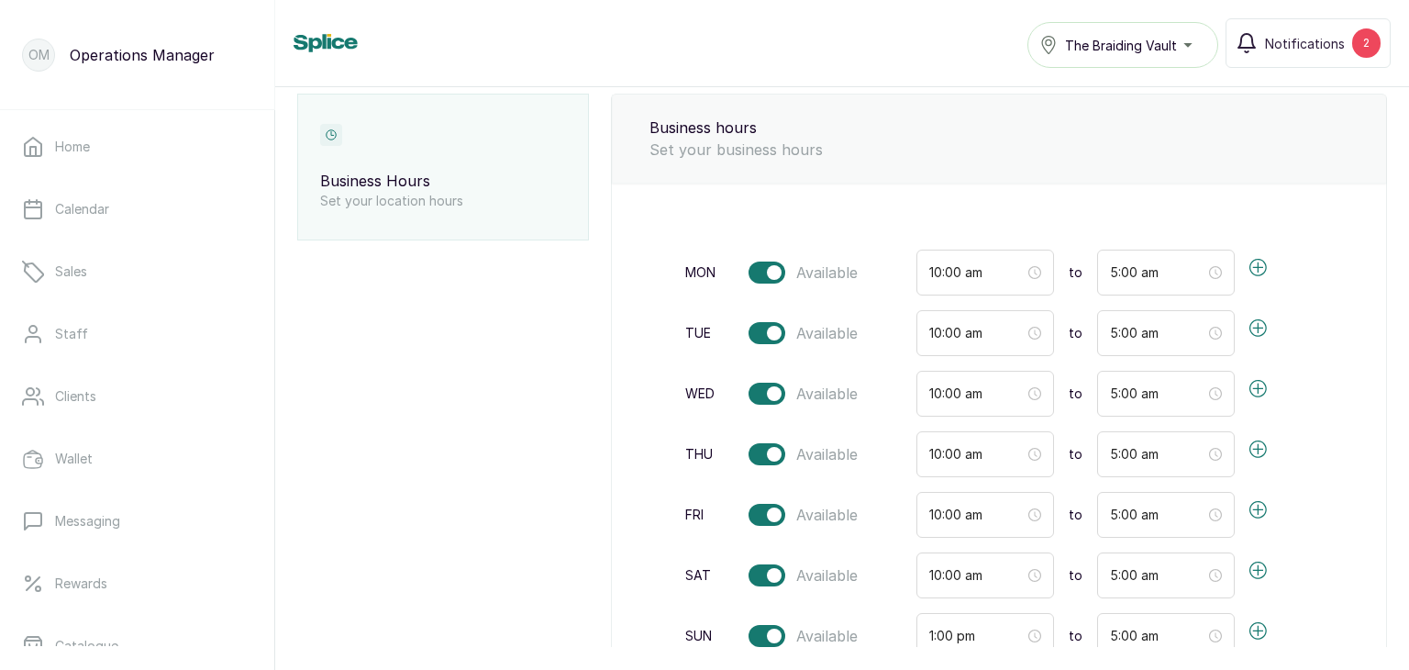
scroll to position [0, 0]
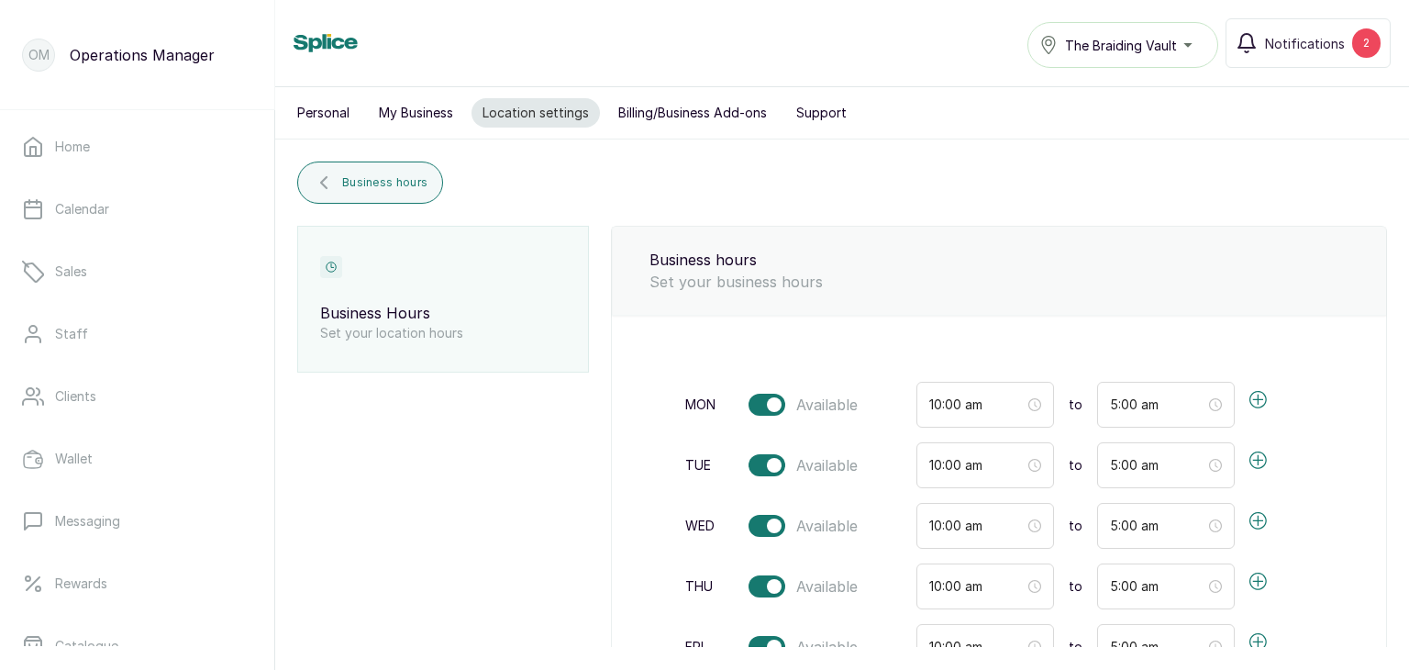
click at [1192, 40] on div "The Braiding Vault" at bounding box center [1122, 45] width 167 height 22
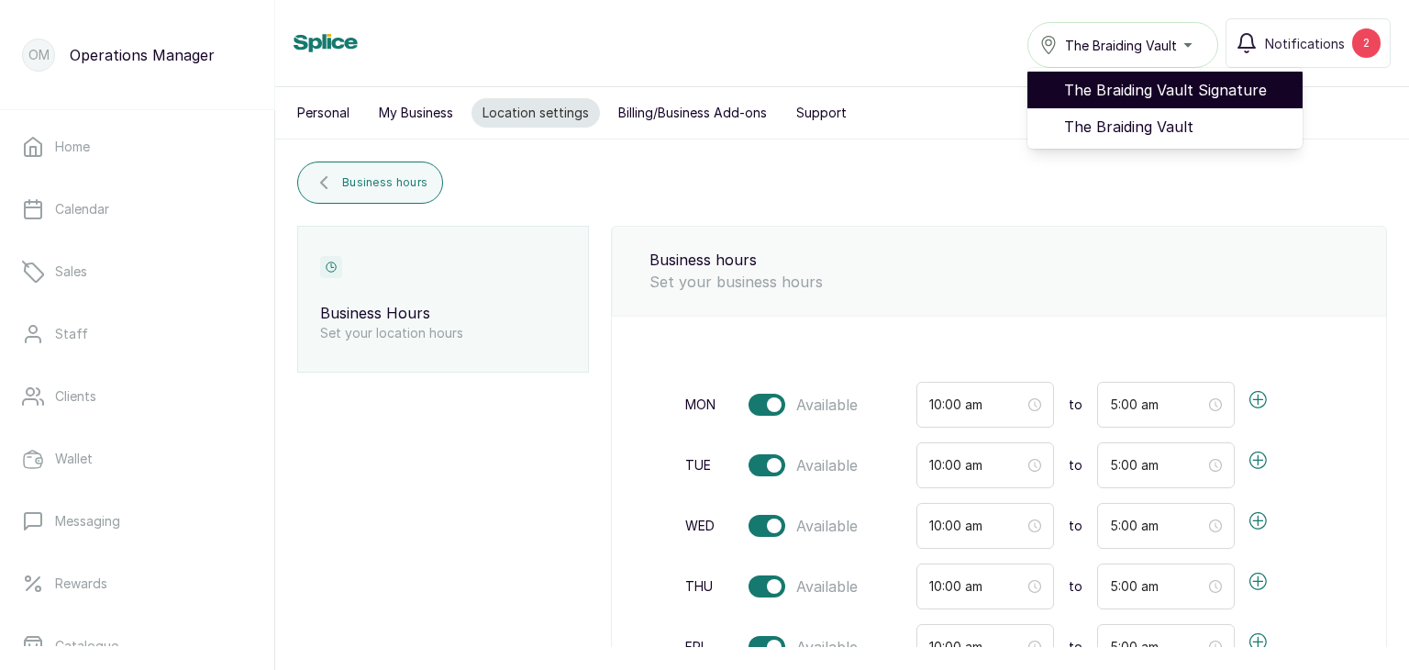
click at [1150, 90] on span "The Braiding Vault Signature" at bounding box center [1176, 90] width 224 height 22
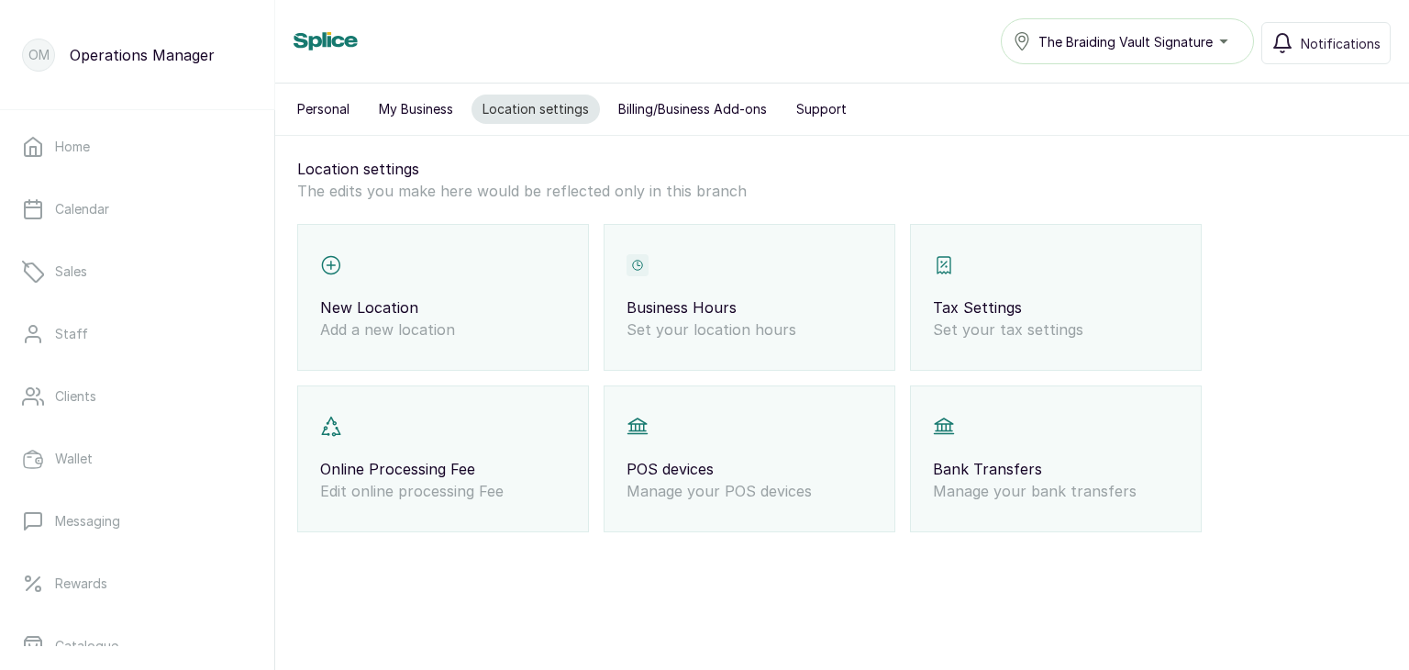
click at [726, 357] on div "Business Hours Set your location hours" at bounding box center [750, 297] width 292 height 147
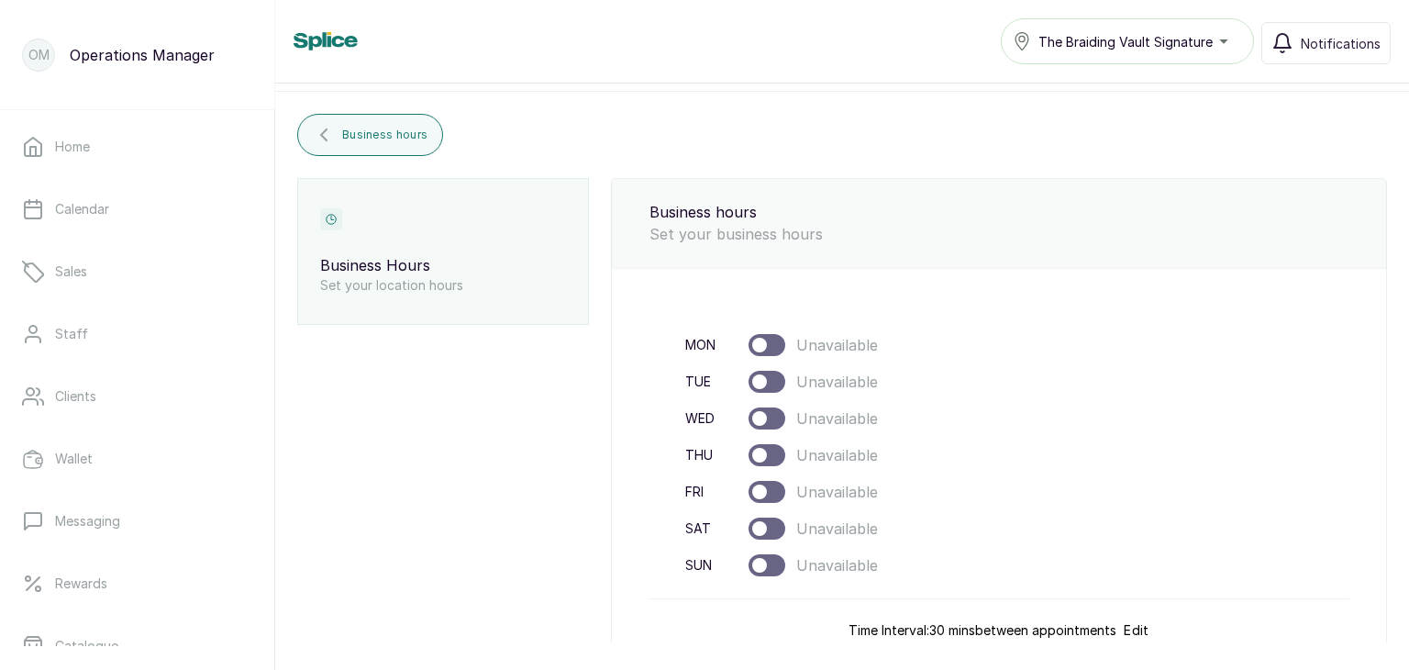
scroll to position [44, 0]
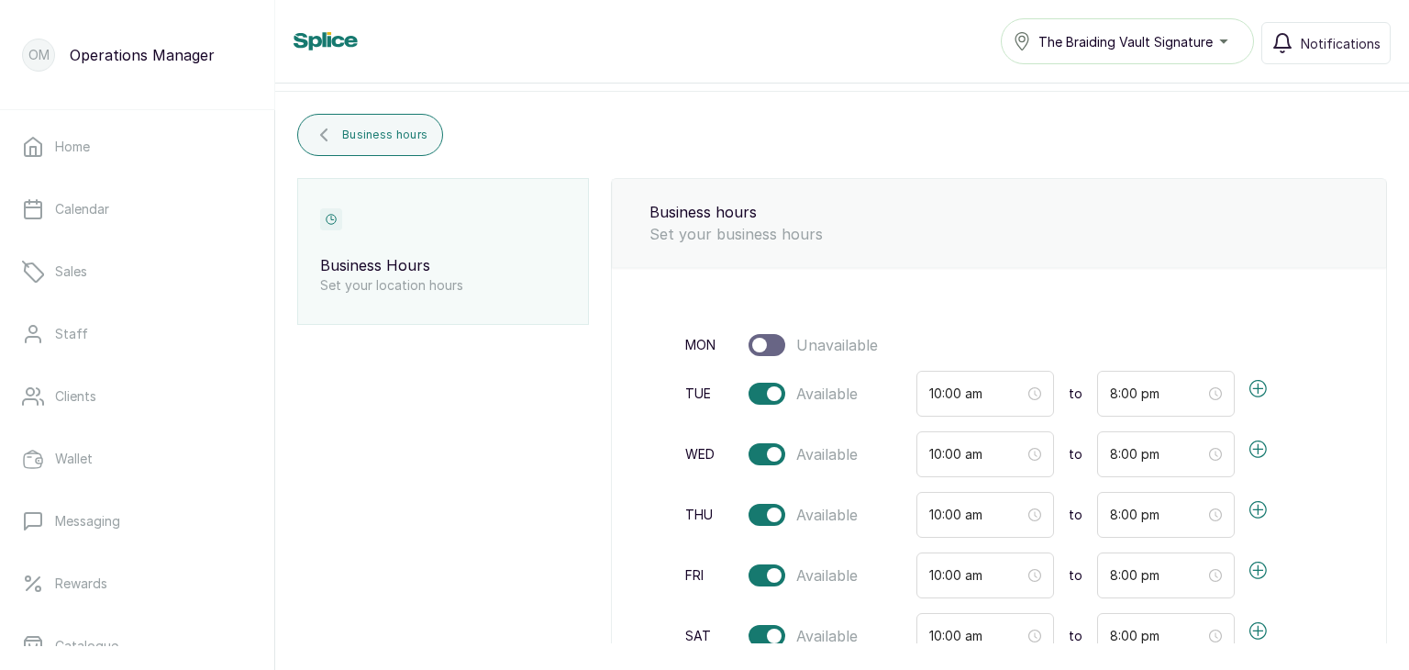
click at [477, 255] on p "Business Hours" at bounding box center [443, 265] width 246 height 22
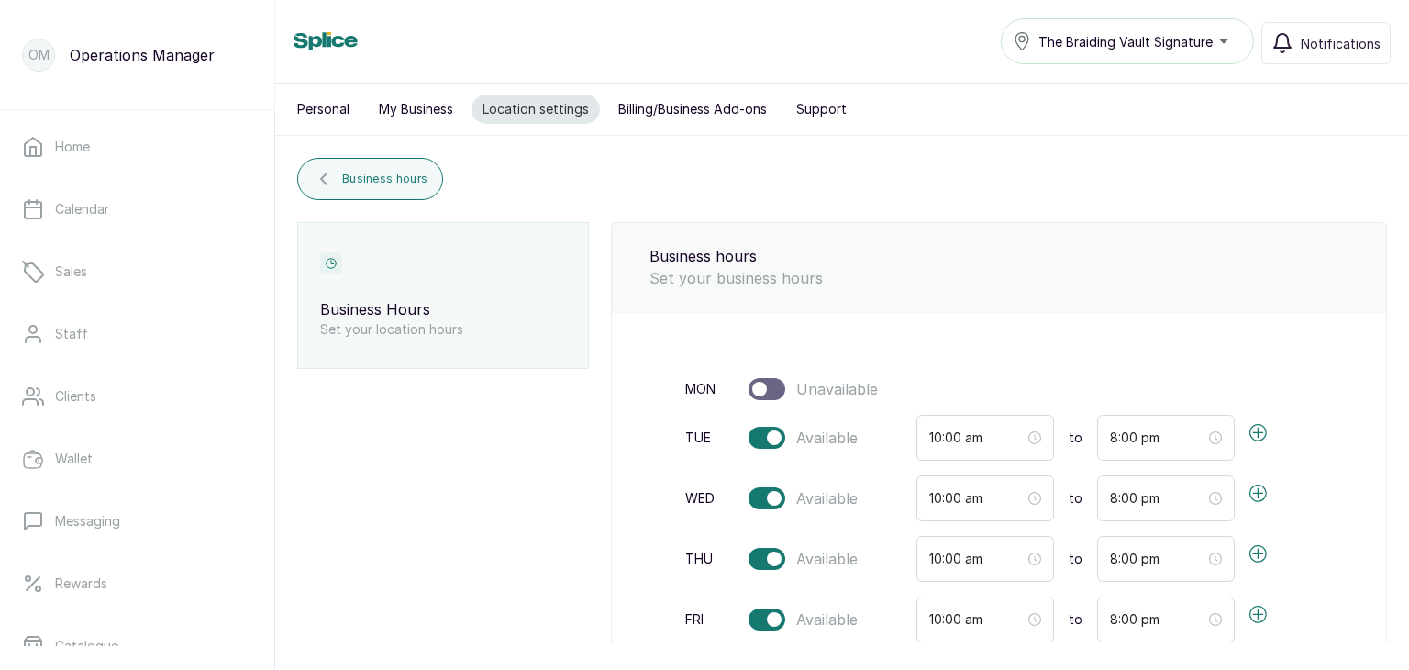
click at [918, 287] on p "Set your business hours" at bounding box center [999, 278] width 700 height 22
click at [1229, 45] on div "The Braiding Vault Signature" at bounding box center [1127, 41] width 229 height 22
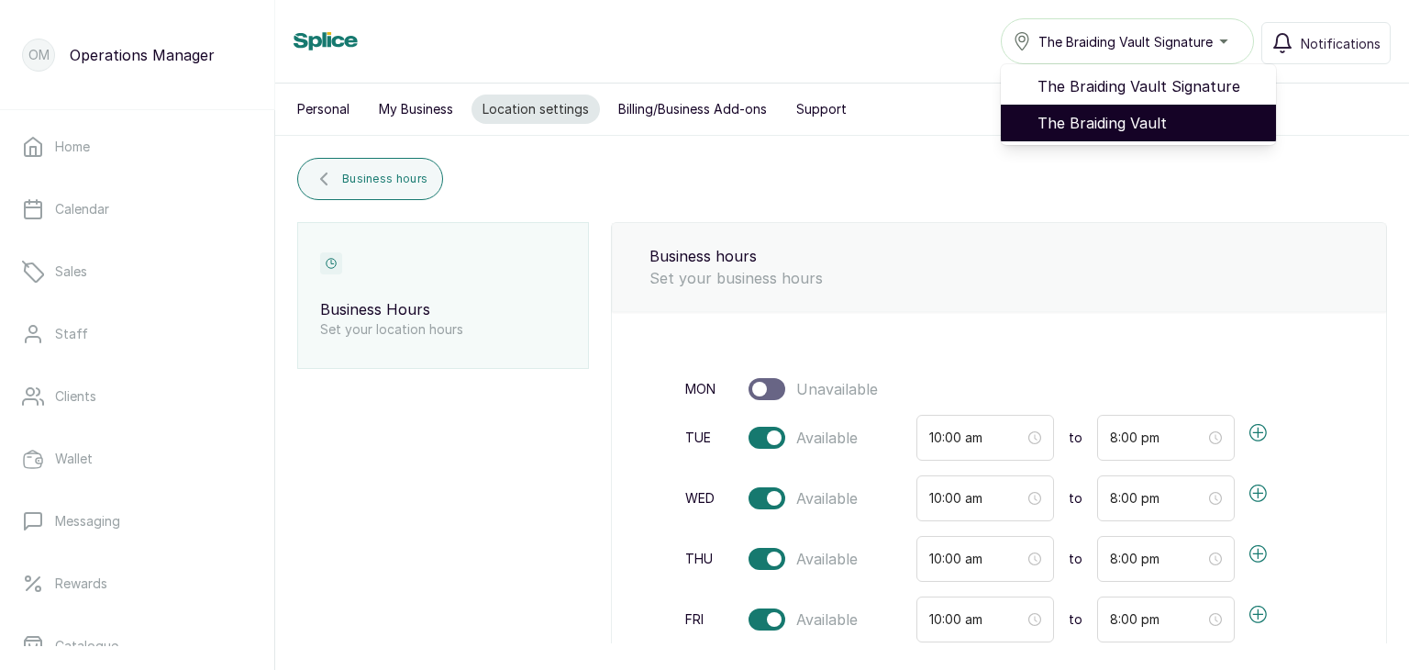
click at [1192, 112] on span "The Braiding Vault" at bounding box center [1149, 123] width 224 height 22
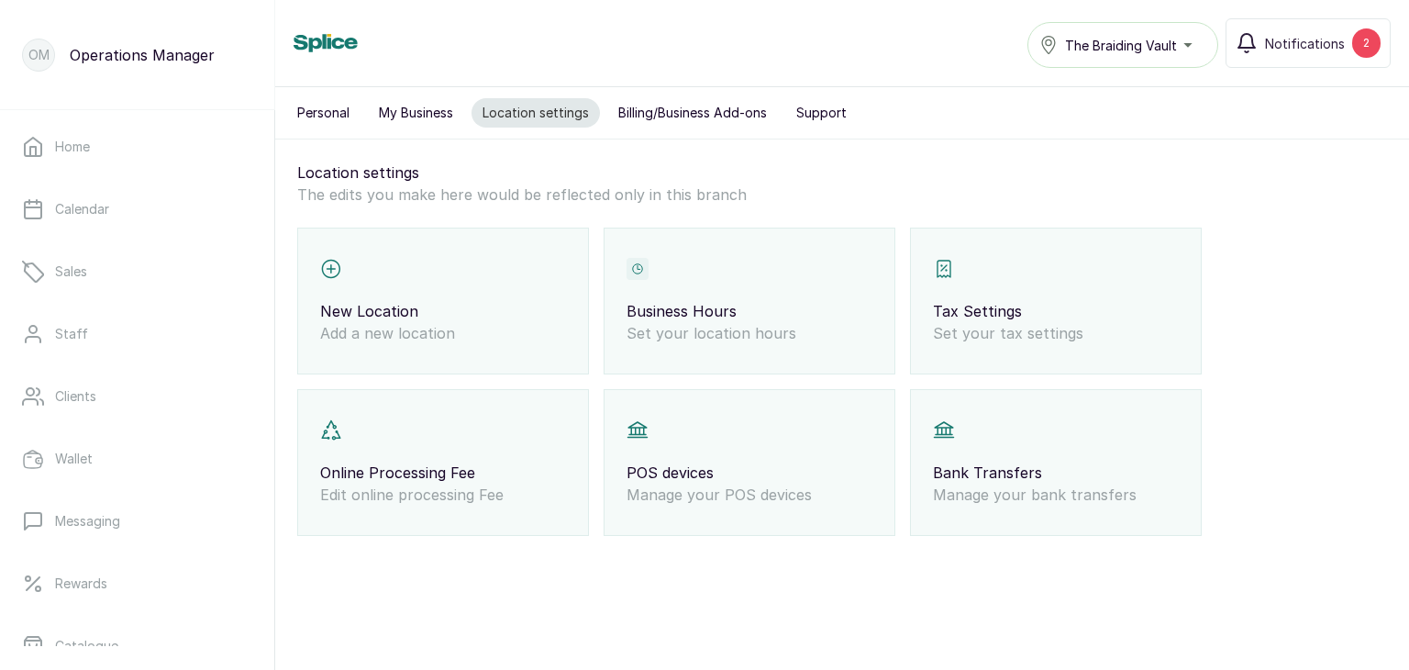
click at [676, 247] on div "Business Hours Set your location hours" at bounding box center [750, 300] width 292 height 147
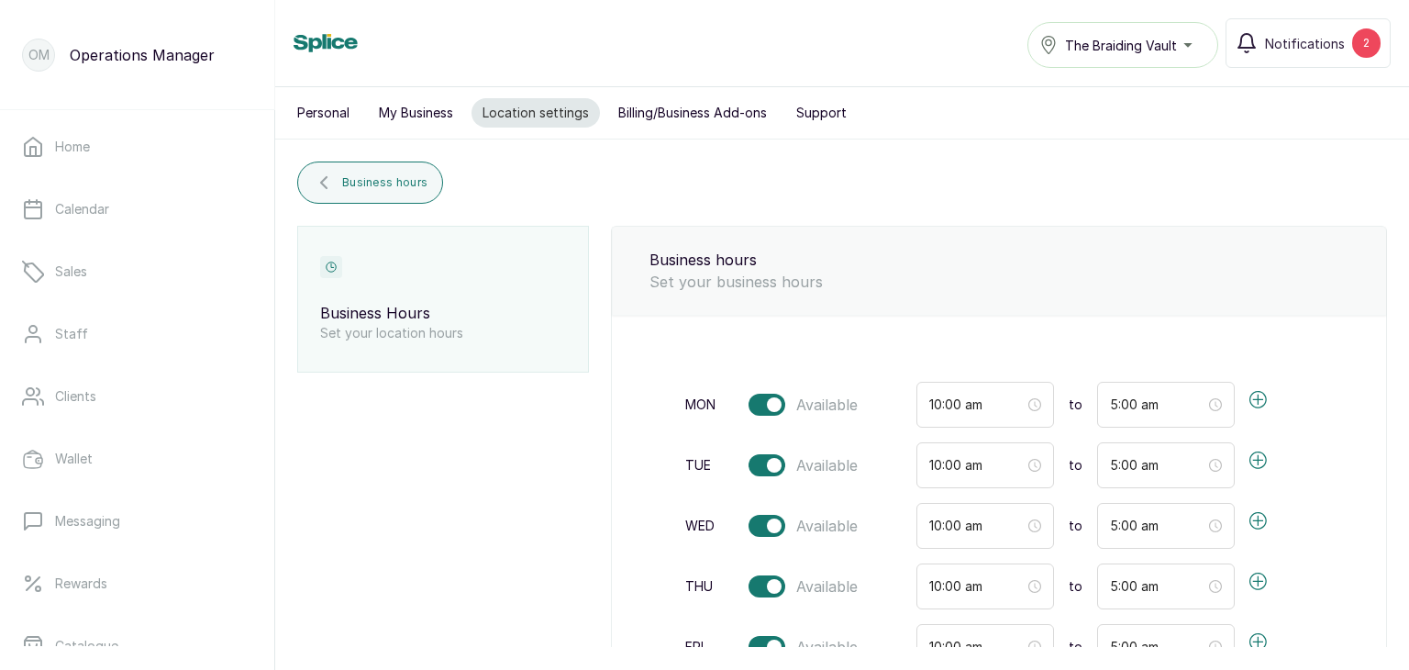
click at [704, 102] on button "Billing/Business Add-ons" at bounding box center [692, 112] width 171 height 29
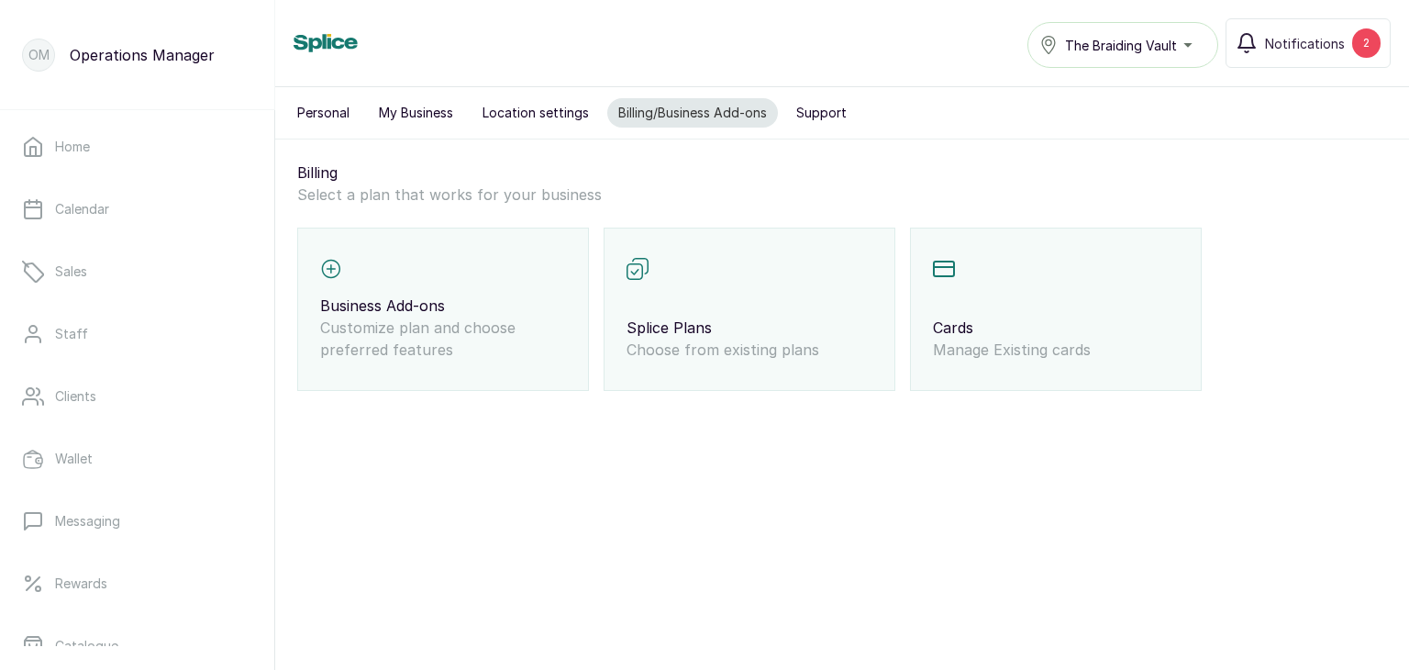
click at [543, 106] on button "Location settings" at bounding box center [535, 112] width 128 height 29
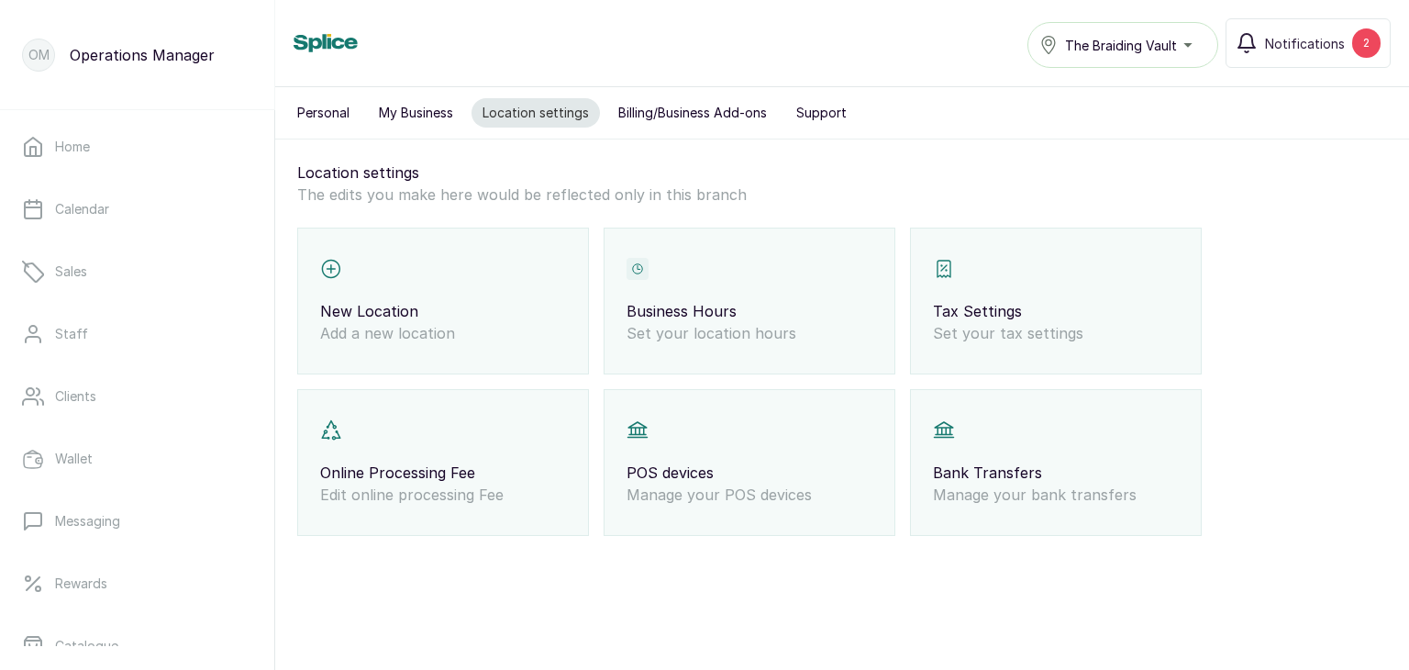
click at [402, 102] on button "My Business" at bounding box center [416, 112] width 96 height 29
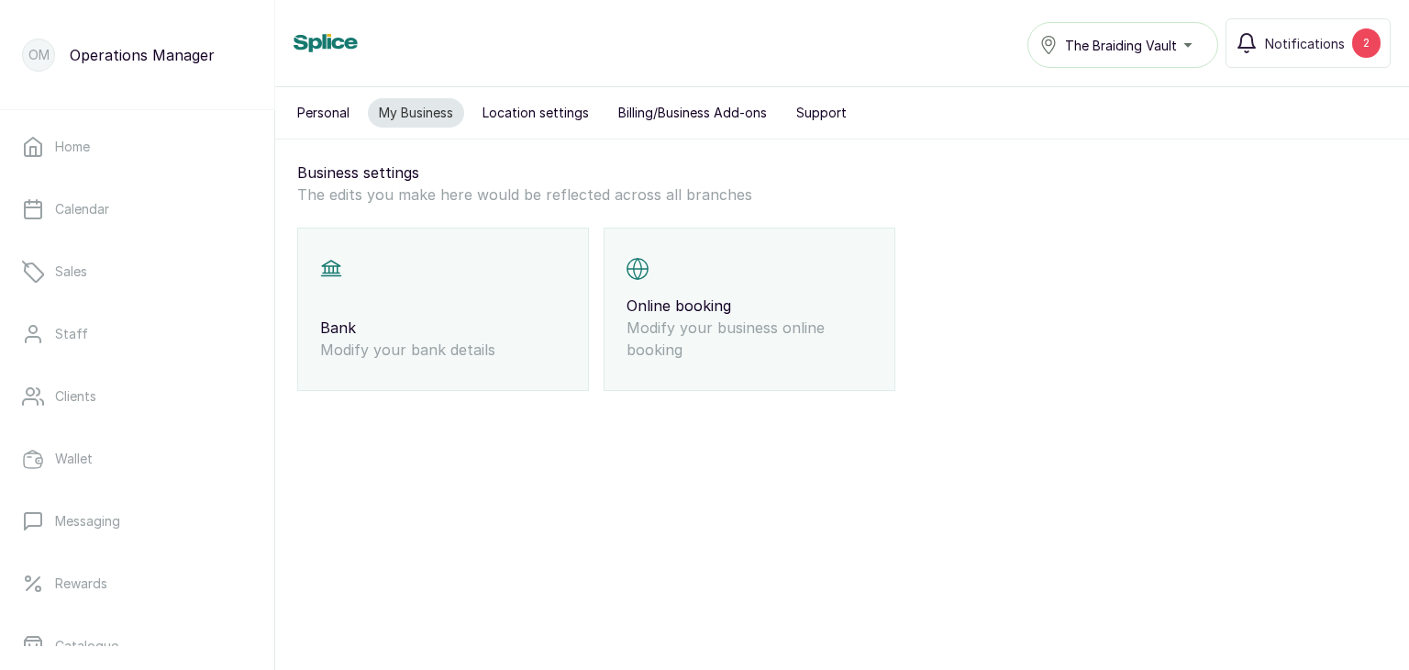
click at [417, 243] on div "Bank Modify your bank details" at bounding box center [443, 308] width 292 height 163
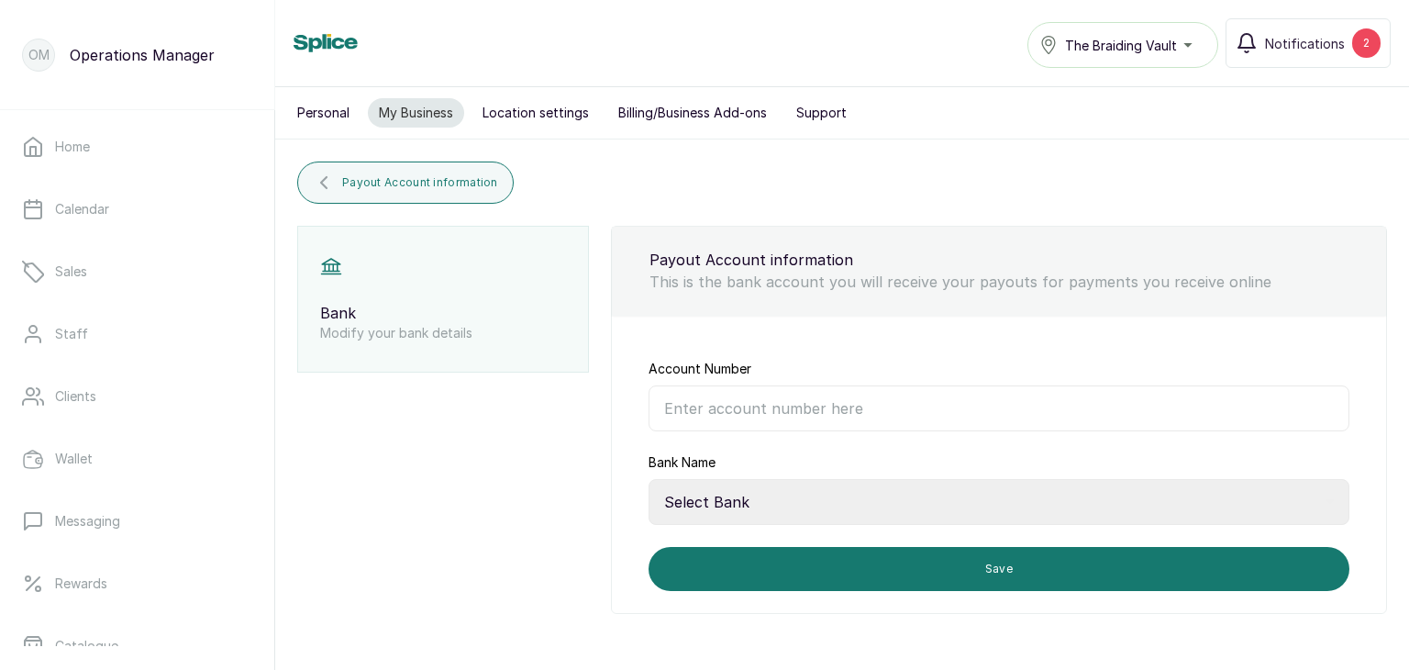
click at [332, 116] on button "Personal" at bounding box center [323, 112] width 74 height 29
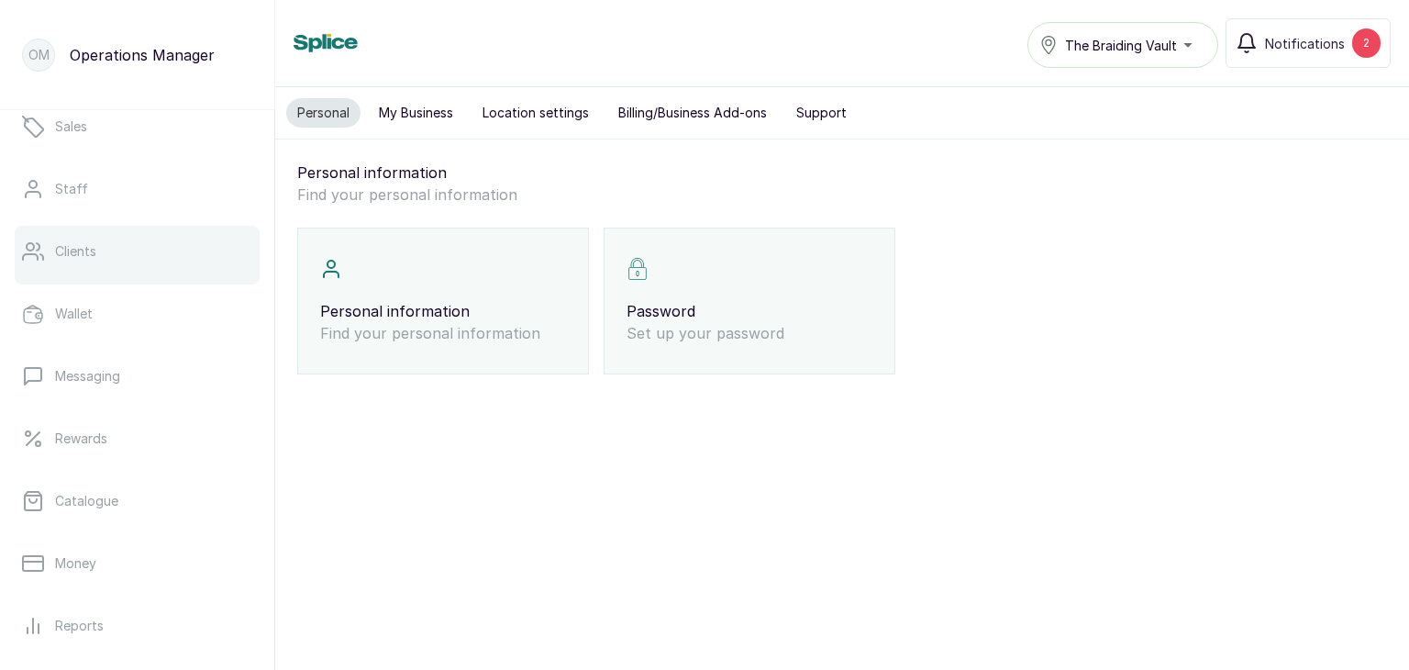
scroll to position [146, 0]
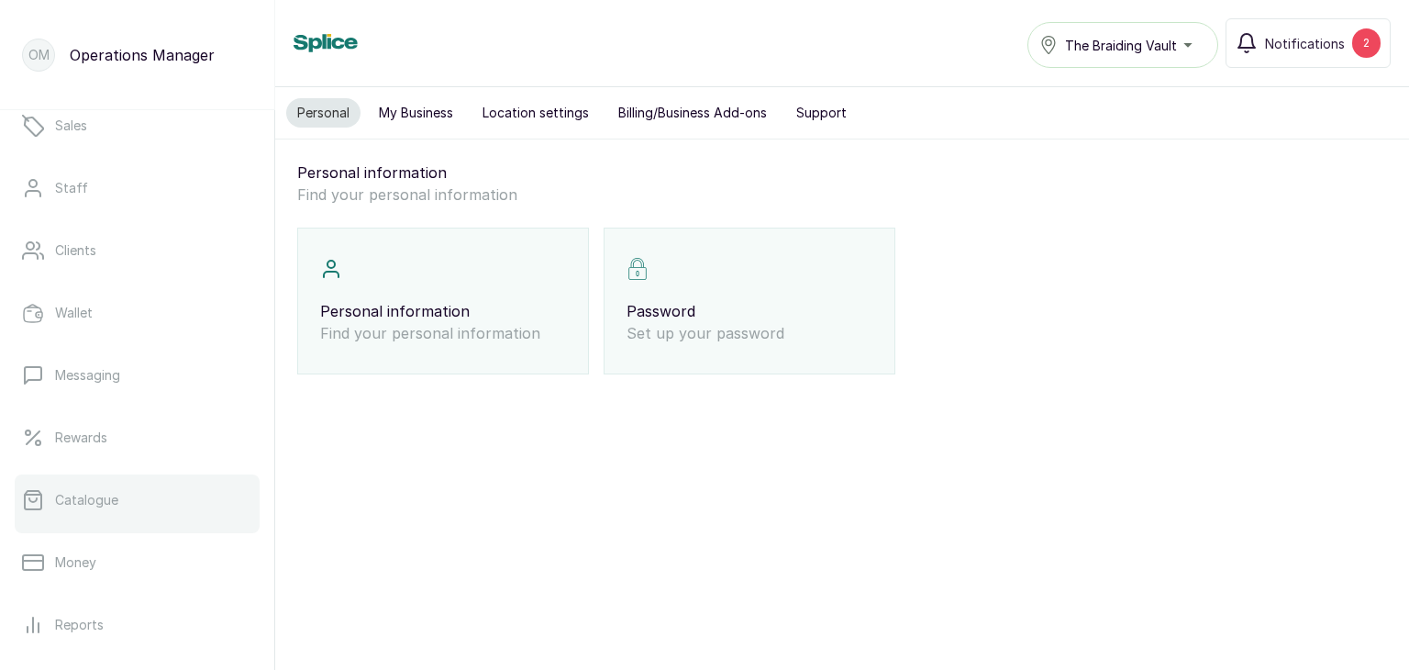
click at [68, 510] on link "Catalogue" at bounding box center [137, 499] width 245 height 51
